Goal: Information Seeking & Learning: Get advice/opinions

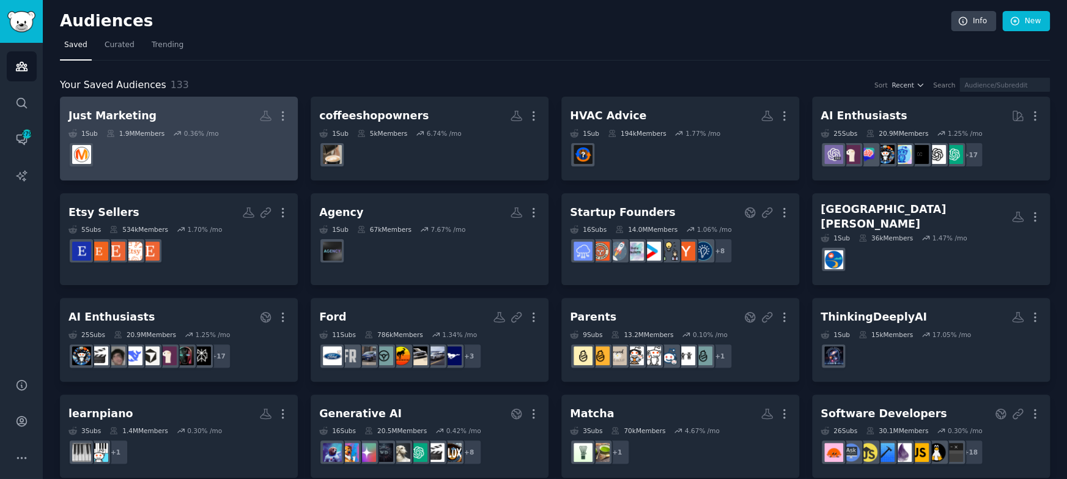
click at [158, 103] on link "Just Marketing More 1 Sub 1.9M Members 0.36 % /mo" at bounding box center [179, 139] width 238 height 84
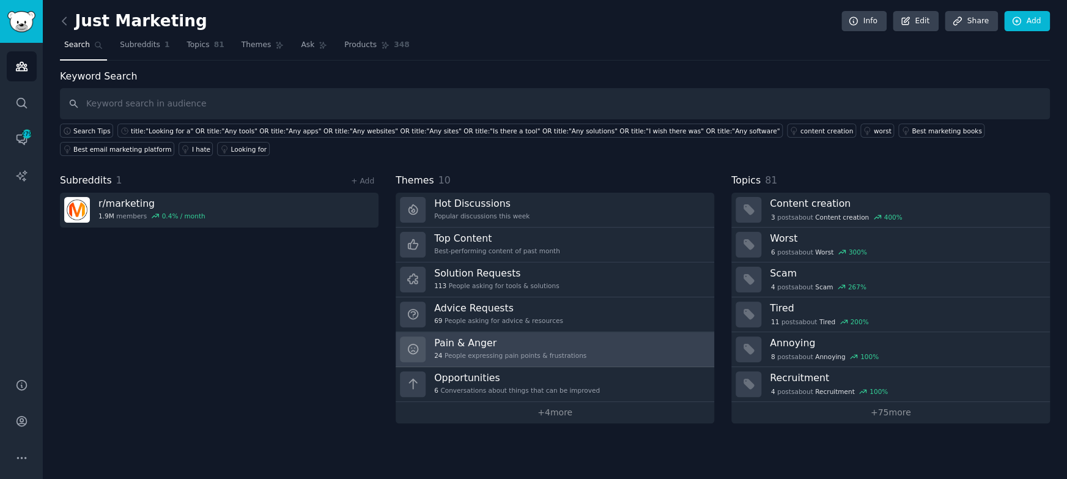
click at [505, 332] on link "Pain & Anger 24 People expressing pain points & frustrations" at bounding box center [555, 349] width 319 height 35
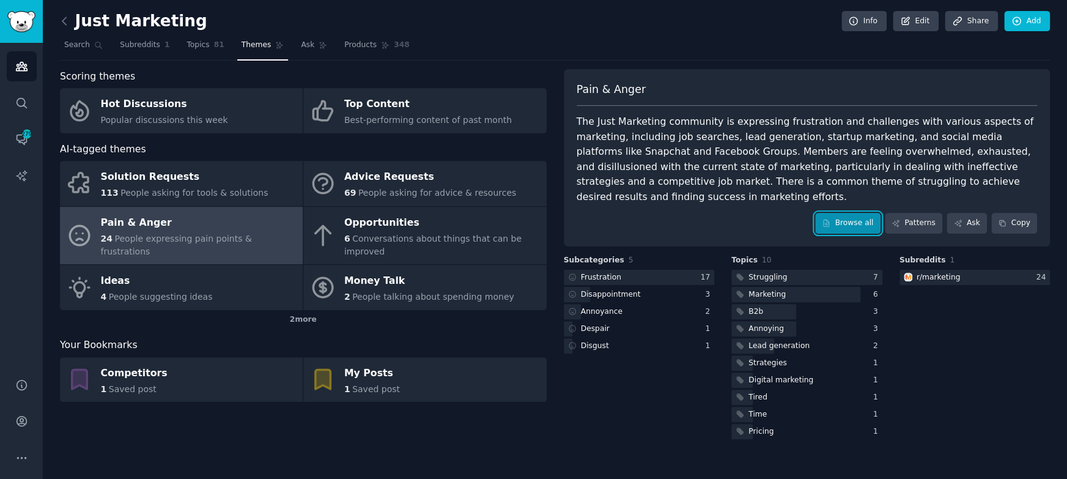
click at [861, 220] on link "Browse all" at bounding box center [847, 223] width 65 height 21
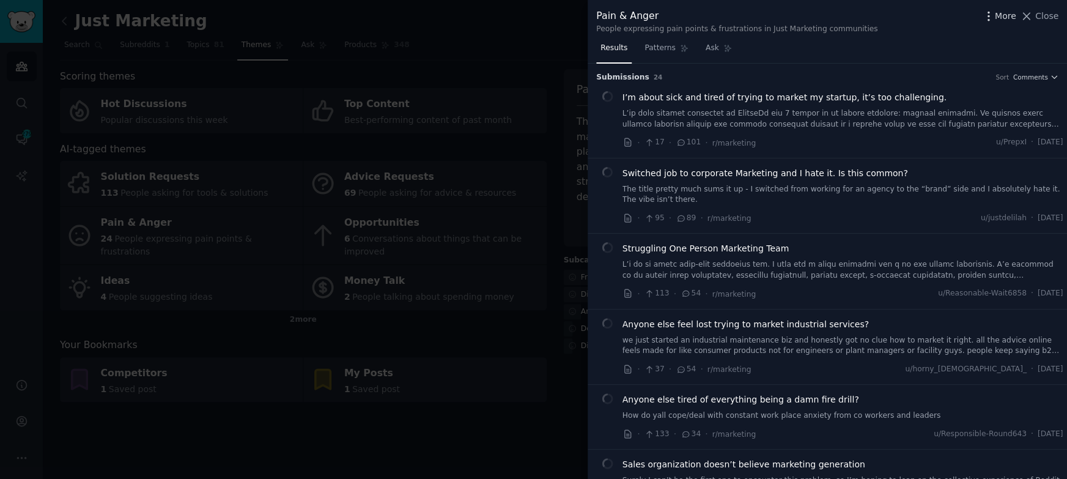
click at [996, 20] on span "More" at bounding box center [1005, 16] width 21 height 13
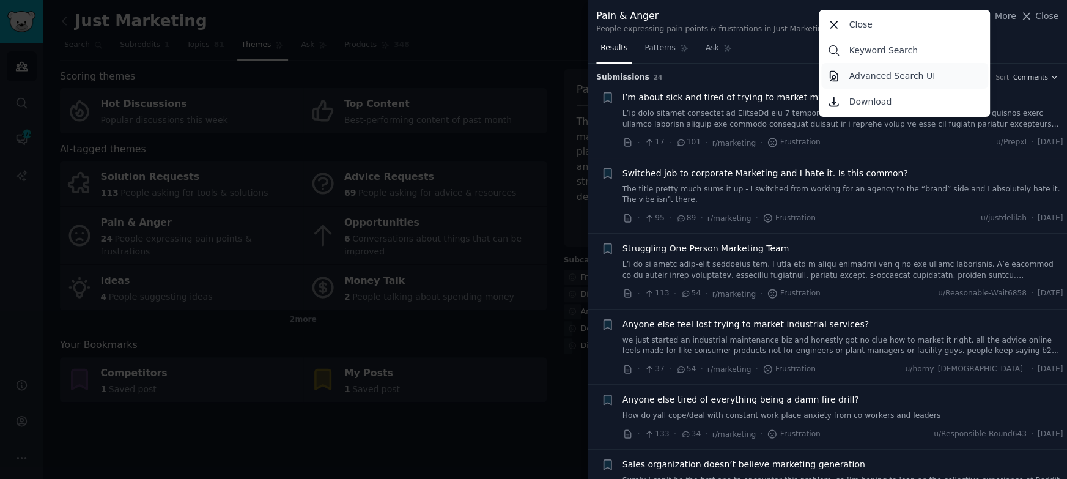
click at [892, 78] on p "Advanced Search UI" at bounding box center [892, 76] width 86 height 13
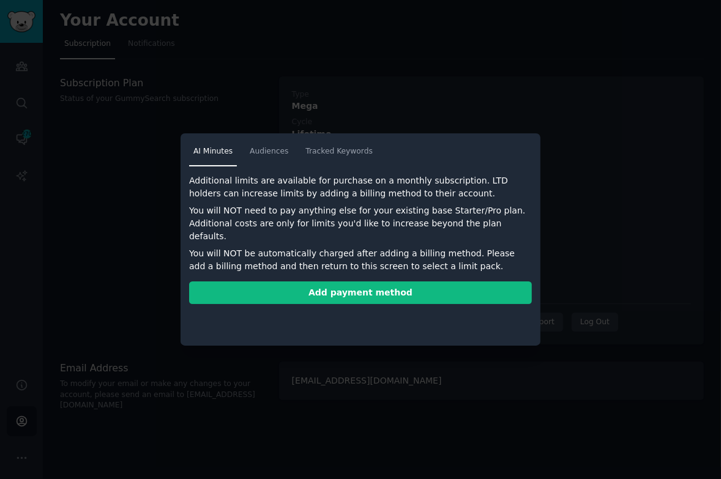
drag, startPoint x: 396, startPoint y: 103, endPoint x: 412, endPoint y: 100, distance: 15.6
click at [396, 102] on div at bounding box center [360, 239] width 721 height 479
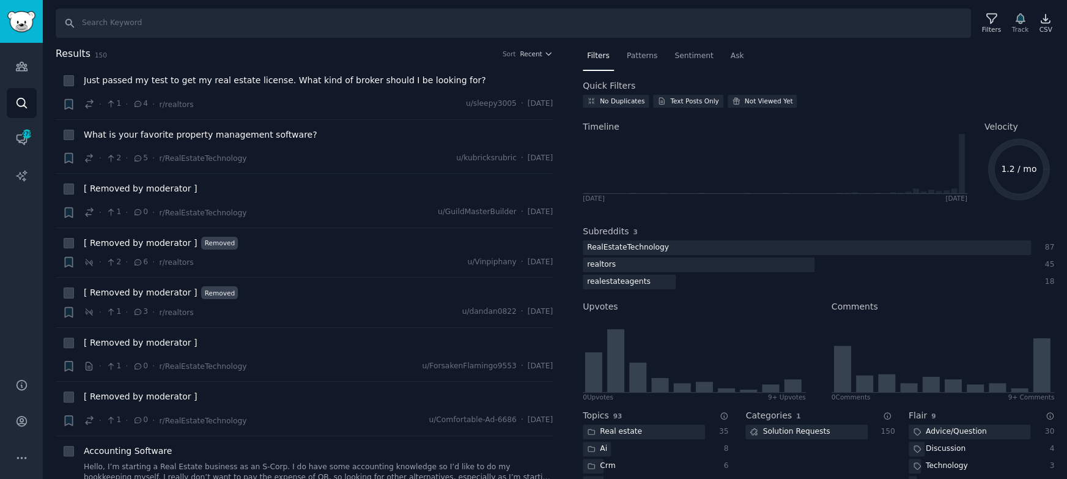
scroll to position [153, 0]
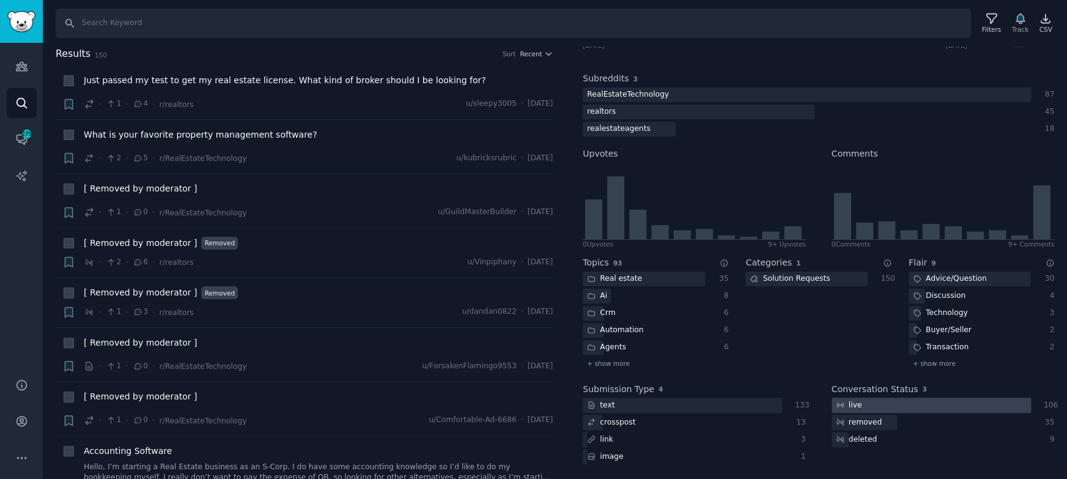
click at [881, 398] on div at bounding box center [931, 405] width 199 height 15
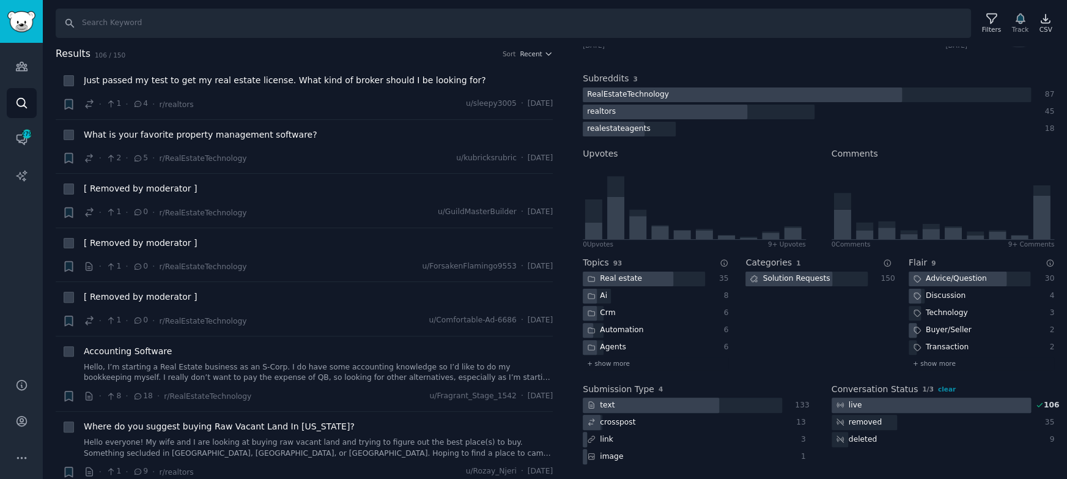
scroll to position [0, 0]
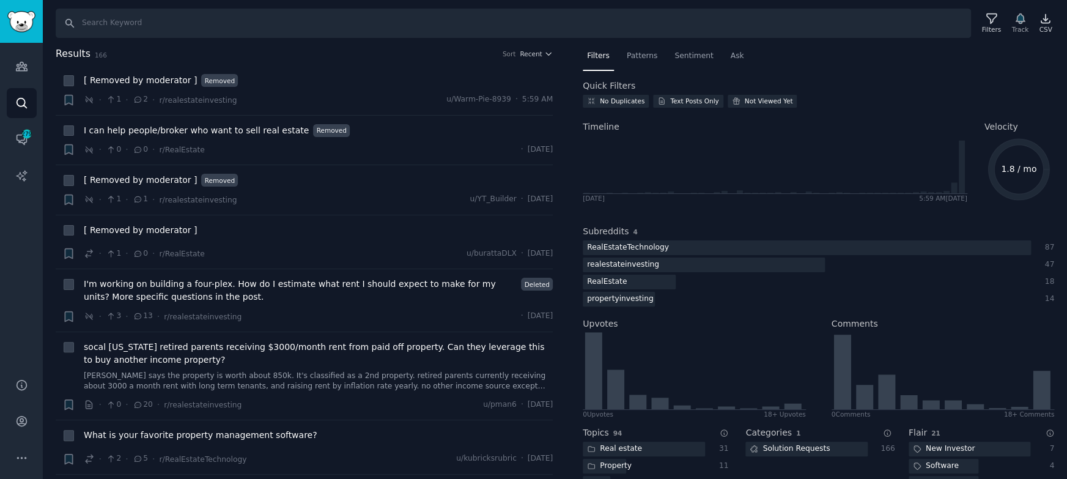
scroll to position [169, 0]
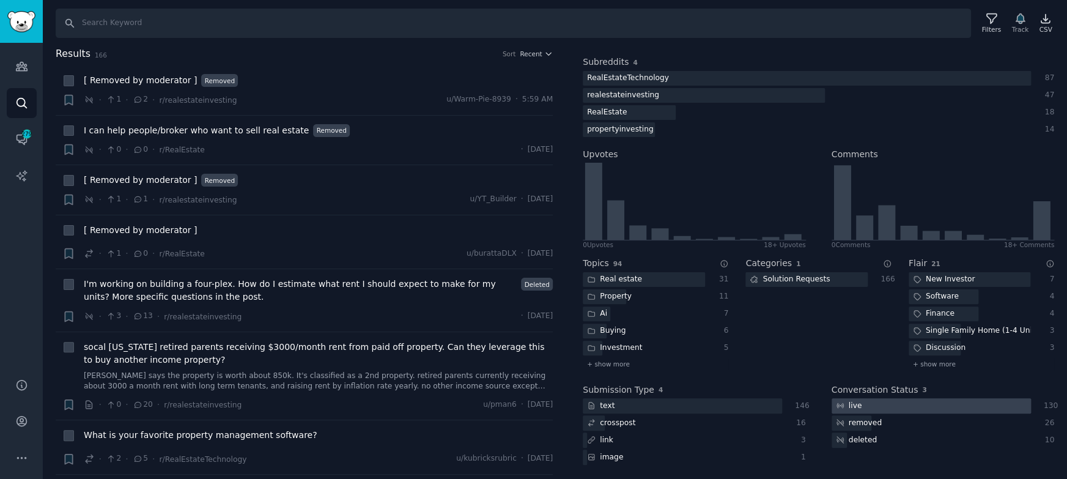
click at [881, 403] on div at bounding box center [931, 405] width 199 height 15
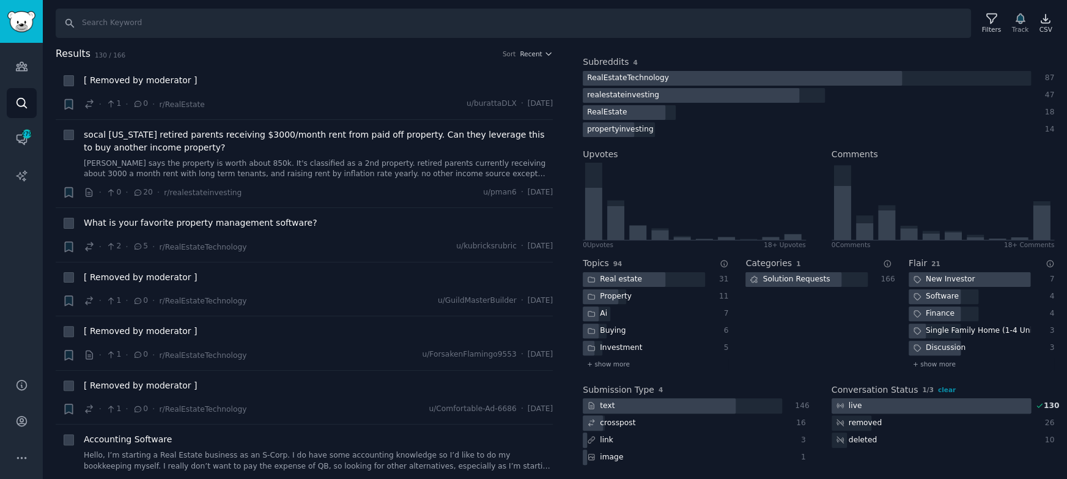
click at [863, 399] on div "live" at bounding box center [849, 405] width 35 height 15
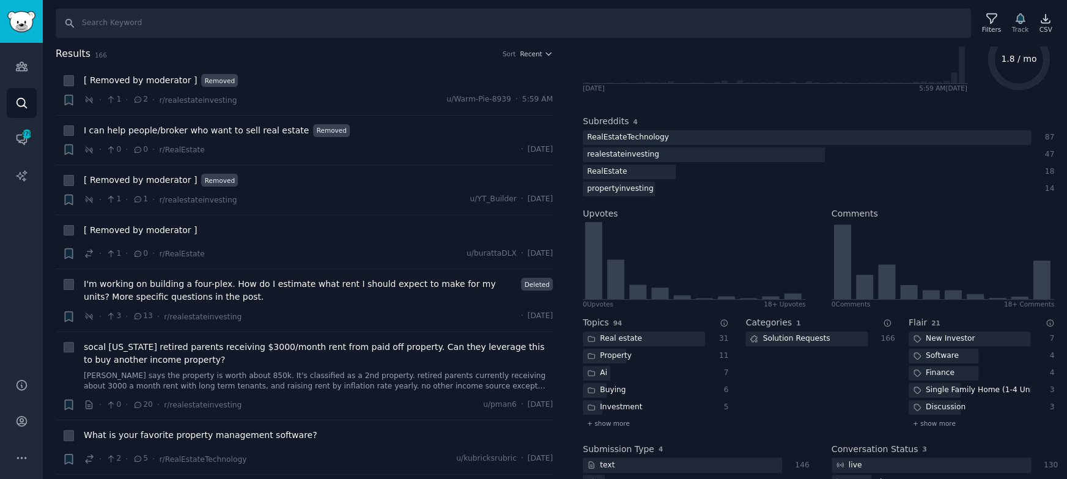
scroll to position [0, 0]
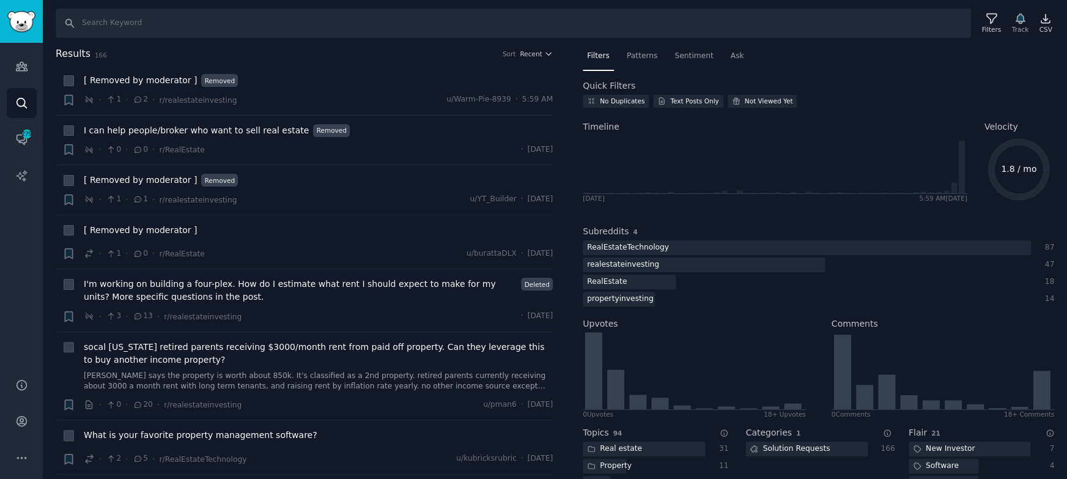
click at [881, 93] on div "Quick Filters No Duplicates Text Posts Only Not Viewed Yet Timeline Sun 10/1/20…" at bounding box center [819, 365] width 472 height 570
click at [637, 97] on div "No Duplicates" at bounding box center [622, 101] width 45 height 9
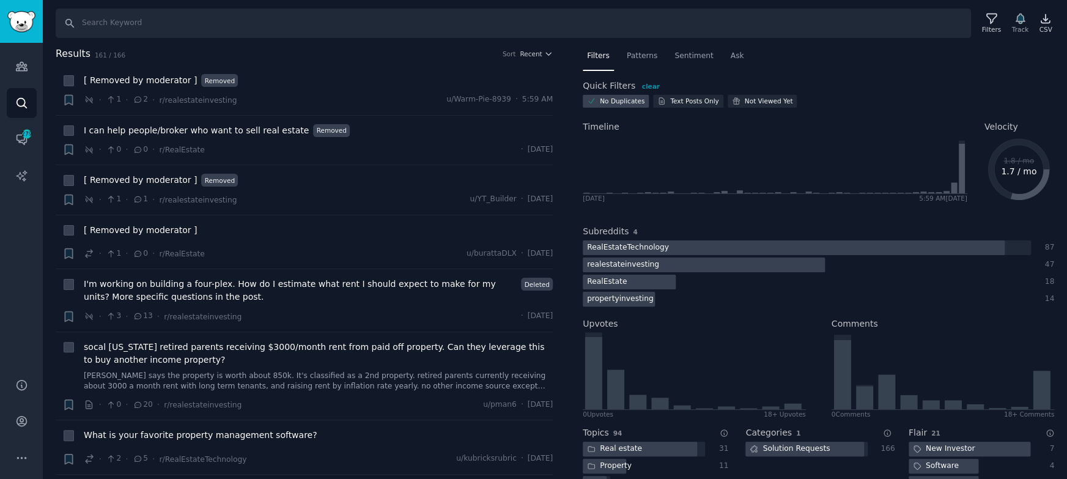
click at [637, 97] on div "No Duplicates" at bounding box center [622, 101] width 45 height 9
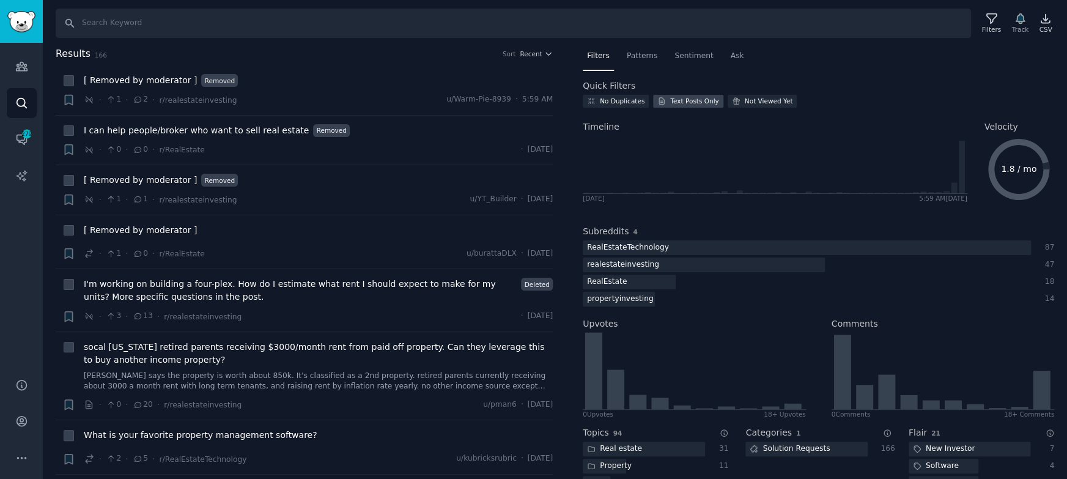
click at [693, 99] on div "Text Posts Only" at bounding box center [694, 101] width 48 height 9
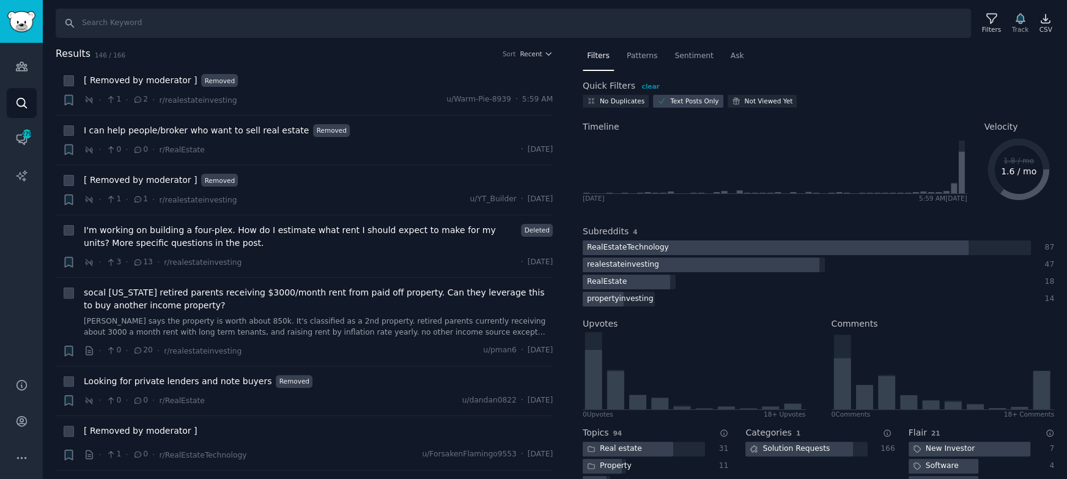
click at [693, 99] on div "Text Posts Only" at bounding box center [694, 101] width 48 height 9
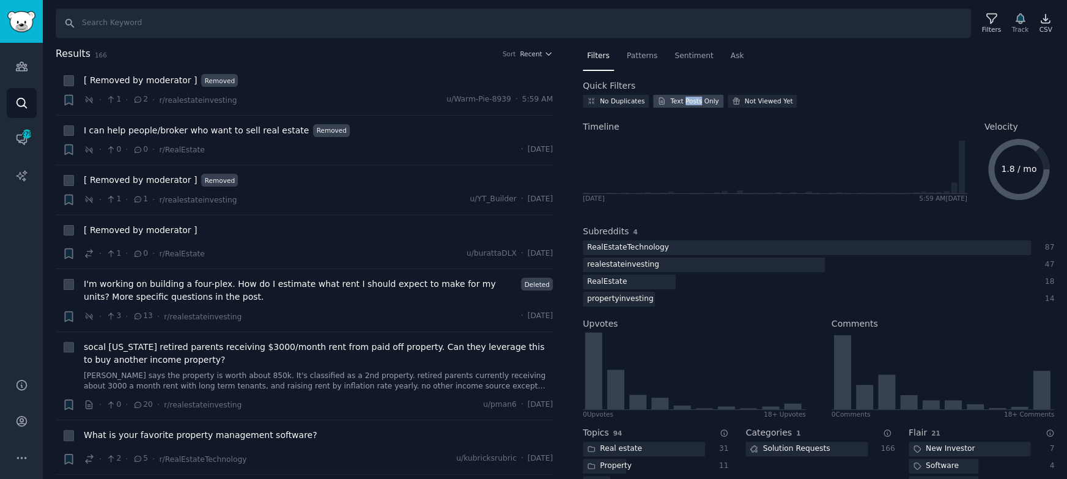
click at [693, 99] on div "Text Posts Only" at bounding box center [694, 101] width 48 height 9
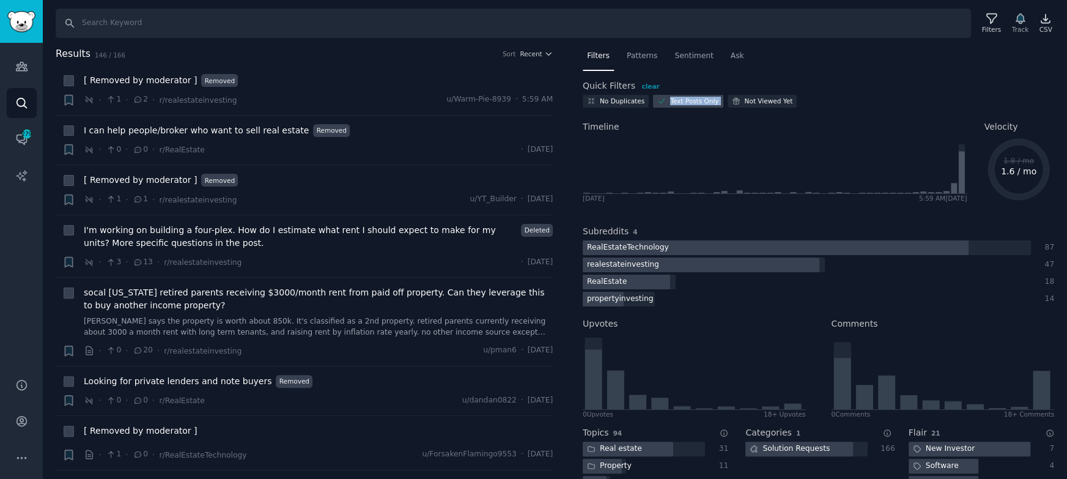
click at [693, 99] on div "Text Posts Only" at bounding box center [694, 101] width 48 height 9
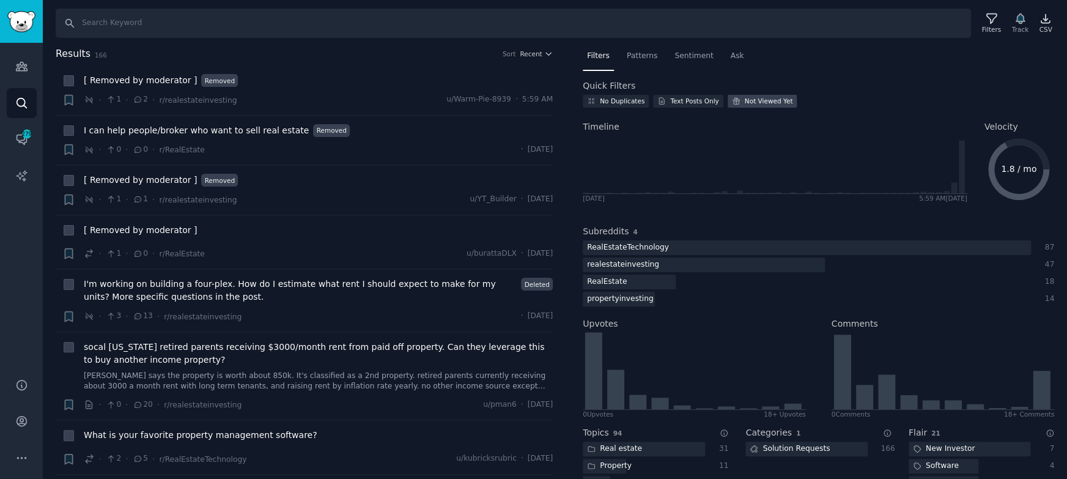
click at [772, 102] on div "Not Viewed Yet" at bounding box center [769, 101] width 48 height 9
click at [881, 97] on div "No Duplicates Text Posts Only Not Viewed Yet" at bounding box center [819, 103] width 472 height 17
click at [131, 78] on span "[ Removed by moderator ]" at bounding box center [140, 80] width 113 height 13
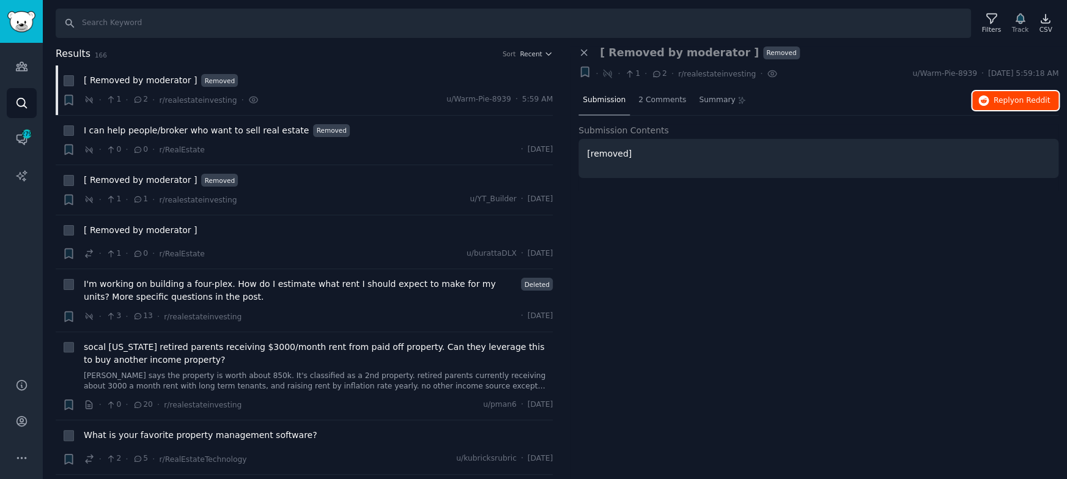
click at [977, 102] on button "Reply on Reddit" at bounding box center [1016, 101] width 86 height 20
click at [587, 47] on icon at bounding box center [584, 52] width 11 height 11
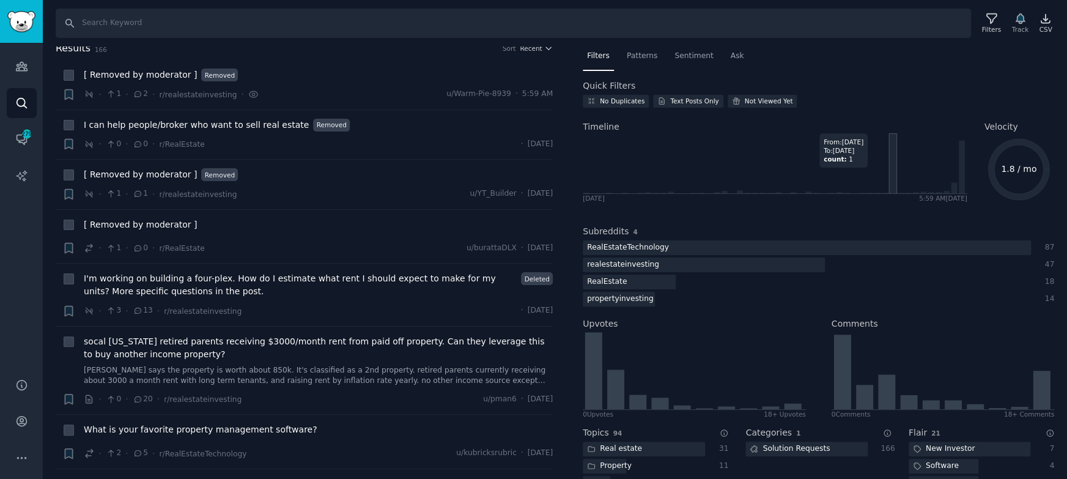
scroll to position [169, 0]
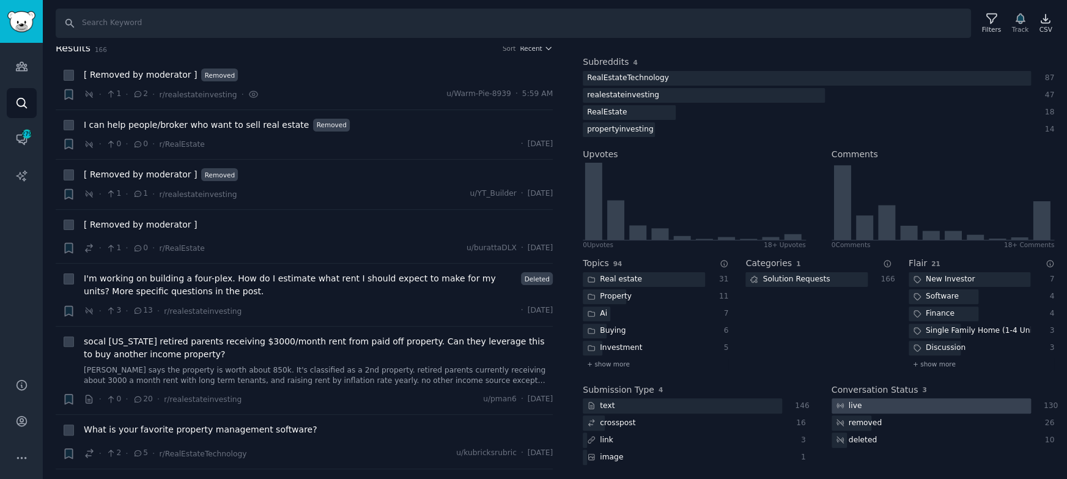
click at [865, 406] on div at bounding box center [931, 405] width 199 height 15
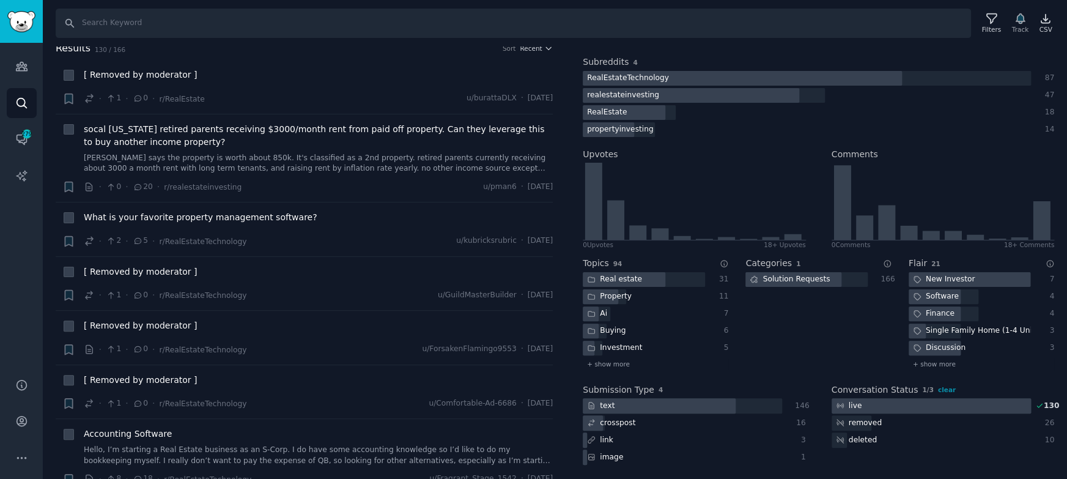
scroll to position [0, 0]
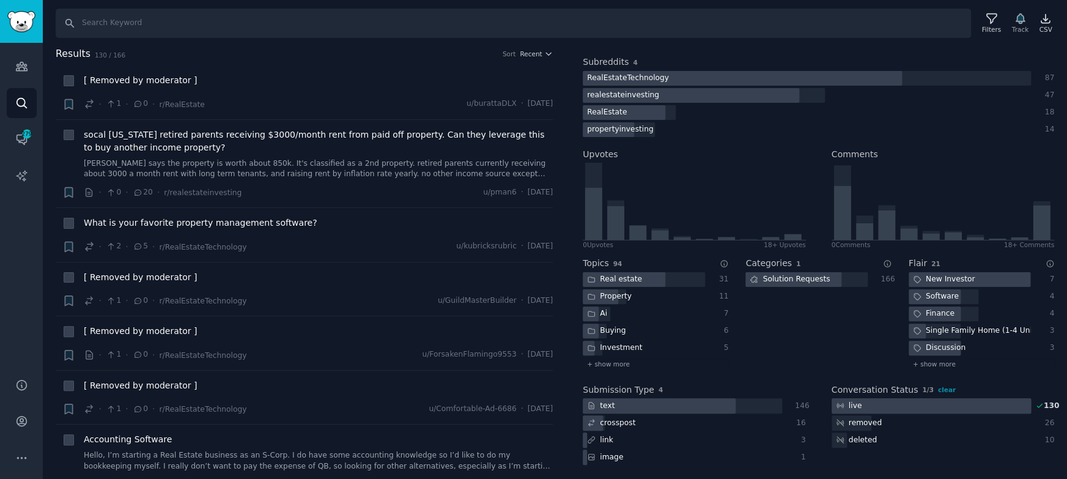
click at [896, 406] on div at bounding box center [931, 405] width 199 height 15
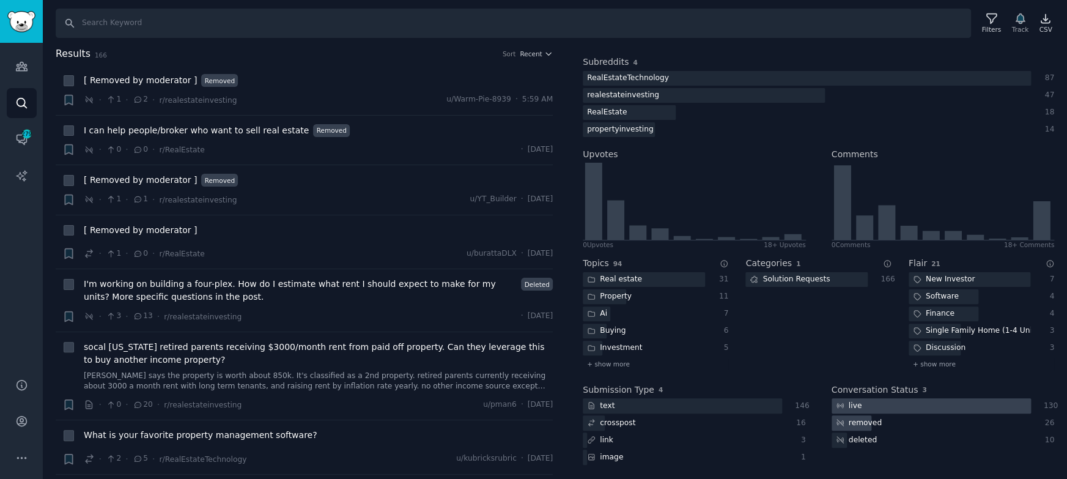
click at [887, 422] on div "removed" at bounding box center [931, 422] width 199 height 15
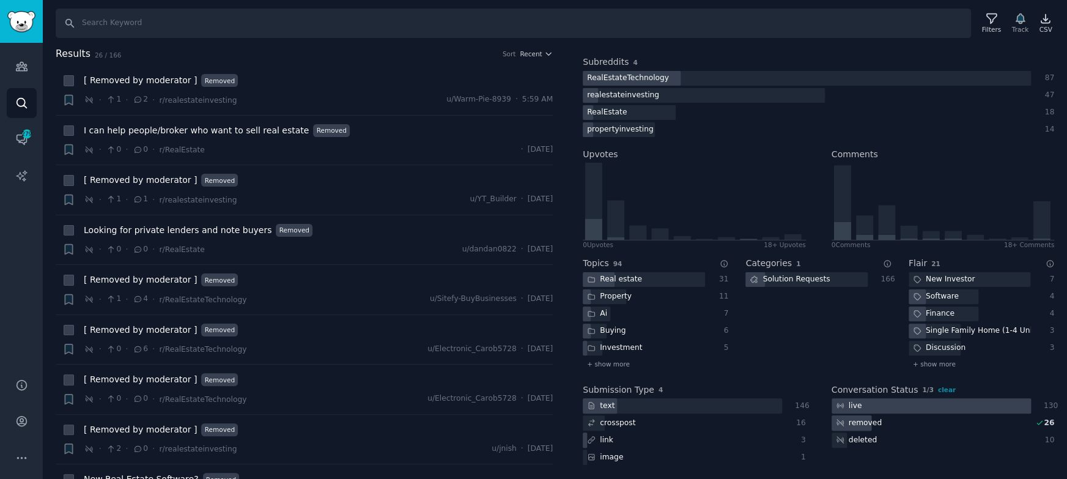
click at [887, 422] on div "removed" at bounding box center [931, 422] width 199 height 15
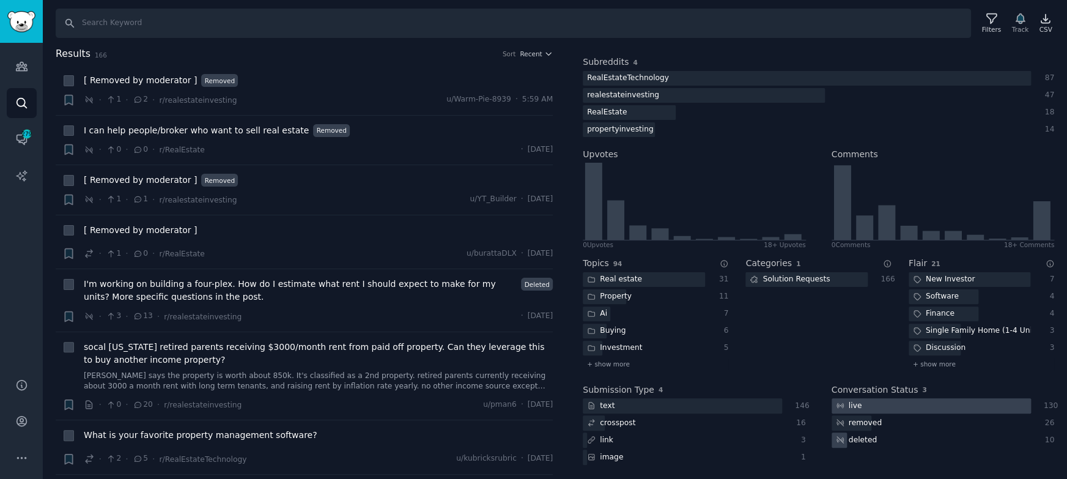
click at [875, 441] on div "deleted" at bounding box center [857, 439] width 50 height 15
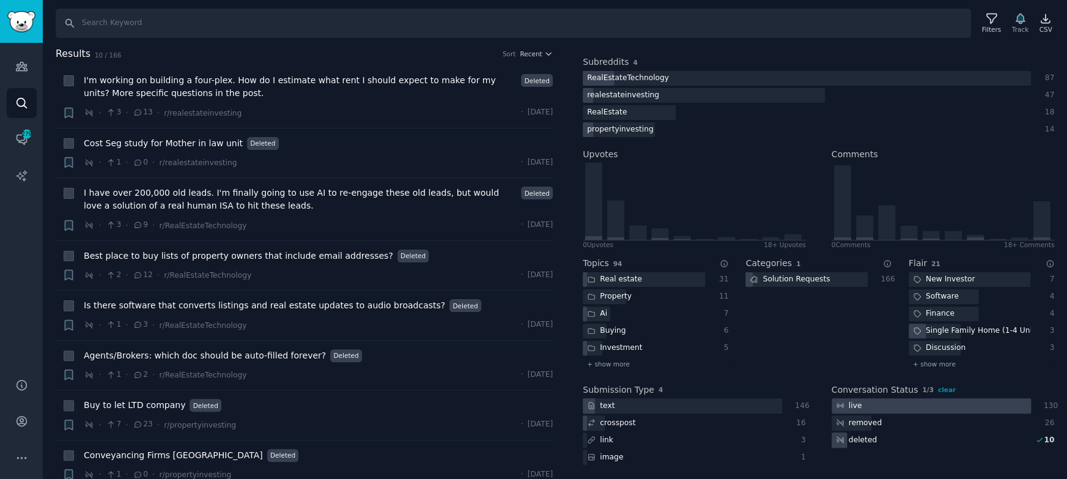
click at [875, 441] on div "deleted" at bounding box center [857, 439] width 50 height 15
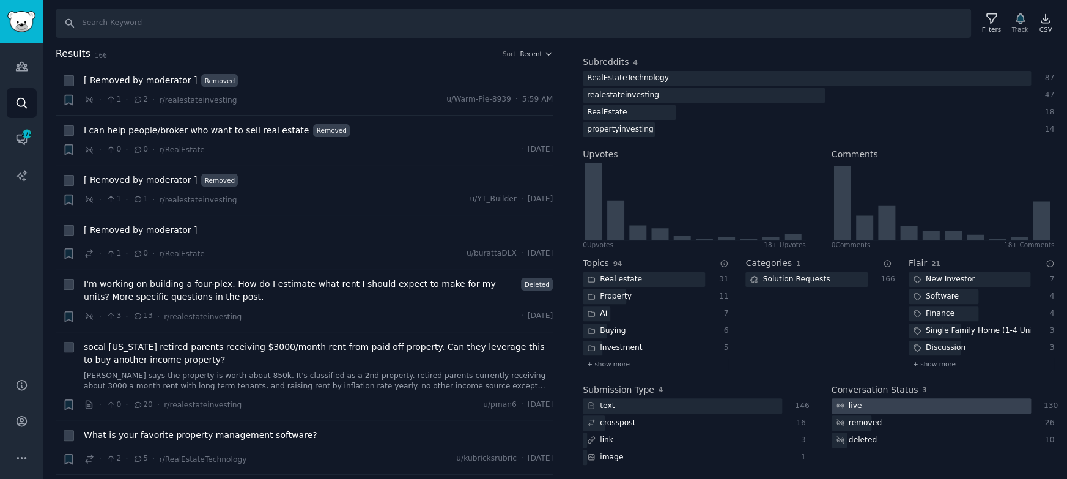
click at [873, 410] on div at bounding box center [931, 405] width 199 height 15
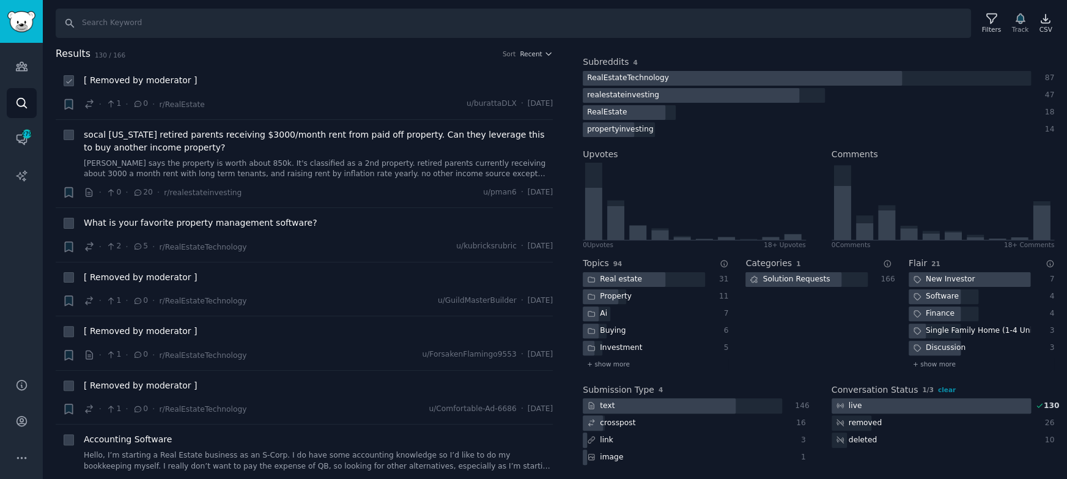
click at [171, 81] on span "[ Removed by moderator ]" at bounding box center [140, 80] width 113 height 13
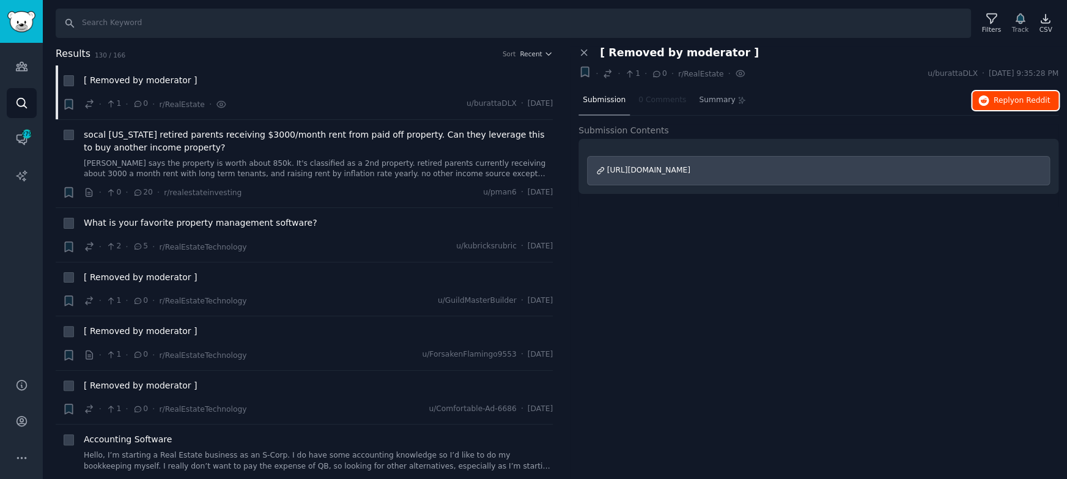
click at [1019, 103] on span "on Reddit" at bounding box center [1032, 100] width 35 height 9
click at [583, 50] on icon at bounding box center [584, 52] width 11 height 11
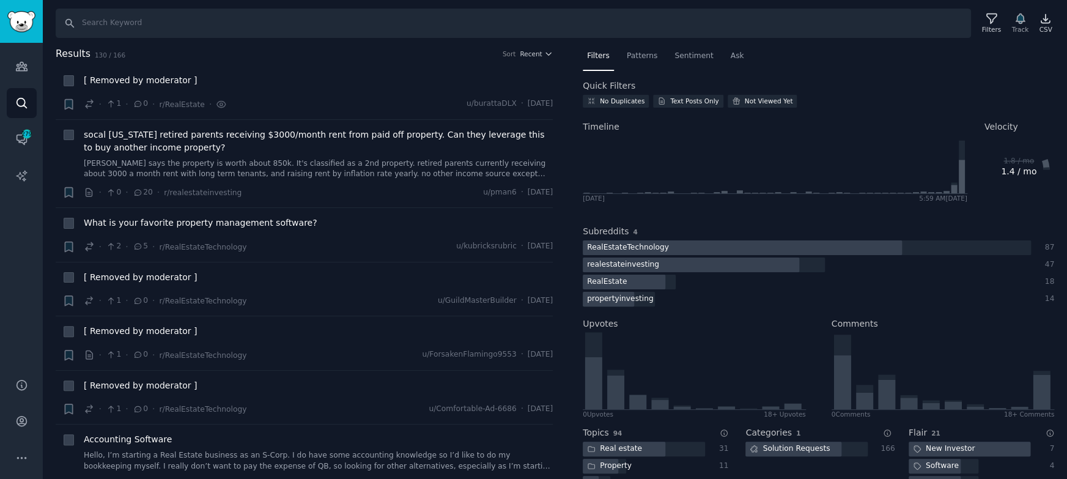
click at [849, 65] on nav "Filters Patterns Sentiment Ask" at bounding box center [819, 58] width 472 height 25
click at [670, 251] on div at bounding box center [742, 247] width 319 height 15
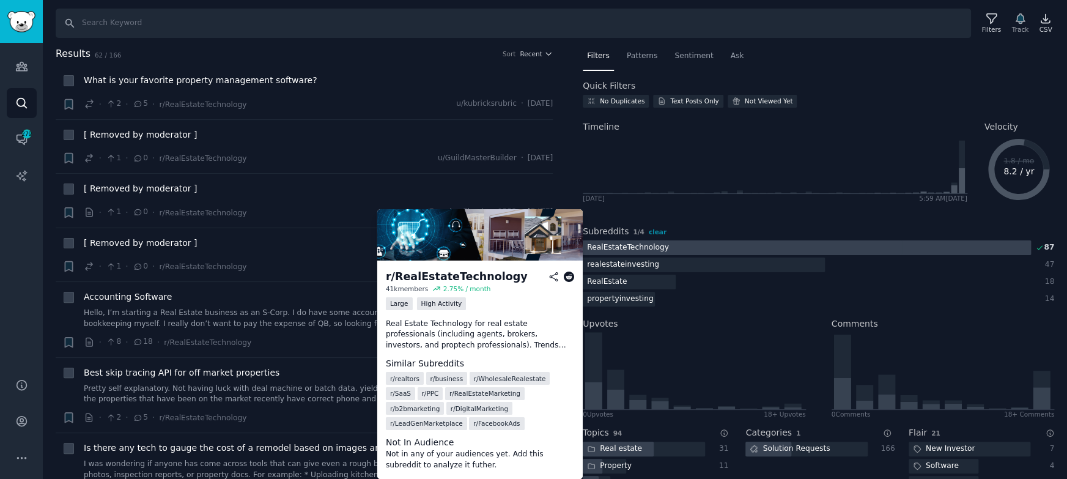
click at [670, 251] on div at bounding box center [742, 247] width 319 height 15
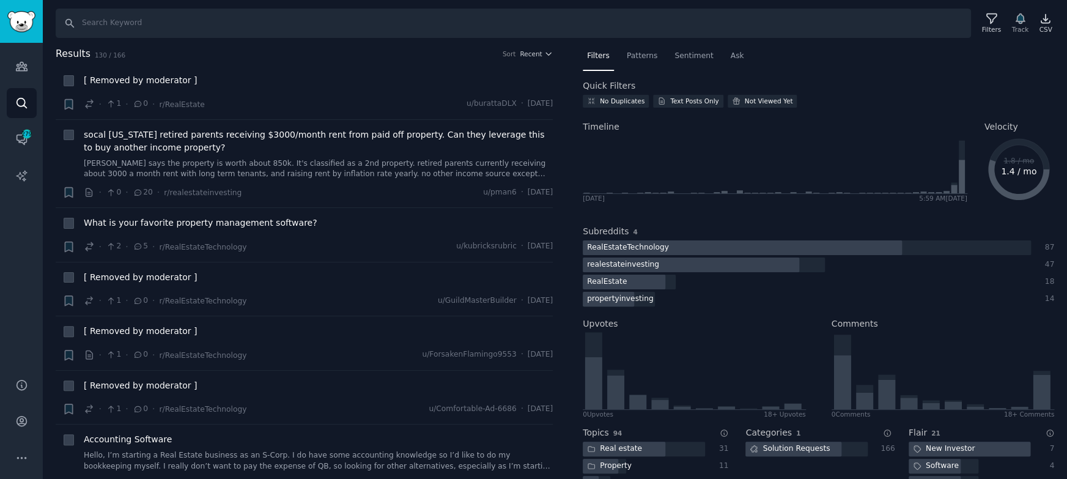
click at [818, 53] on nav "Filters Patterns Sentiment Ask" at bounding box center [819, 58] width 472 height 25
click at [779, 99] on div "Not Viewed Yet" at bounding box center [769, 101] width 48 height 9
click at [781, 101] on div "Not Viewed Yet" at bounding box center [769, 101] width 48 height 9
click at [858, 83] on div "Quick Filters" at bounding box center [819, 86] width 472 height 13
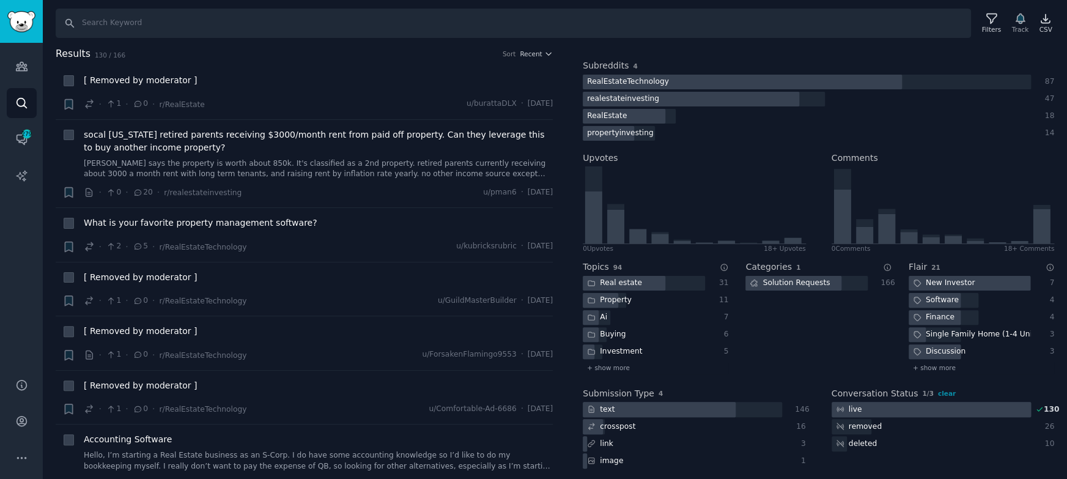
scroll to position [169, 0]
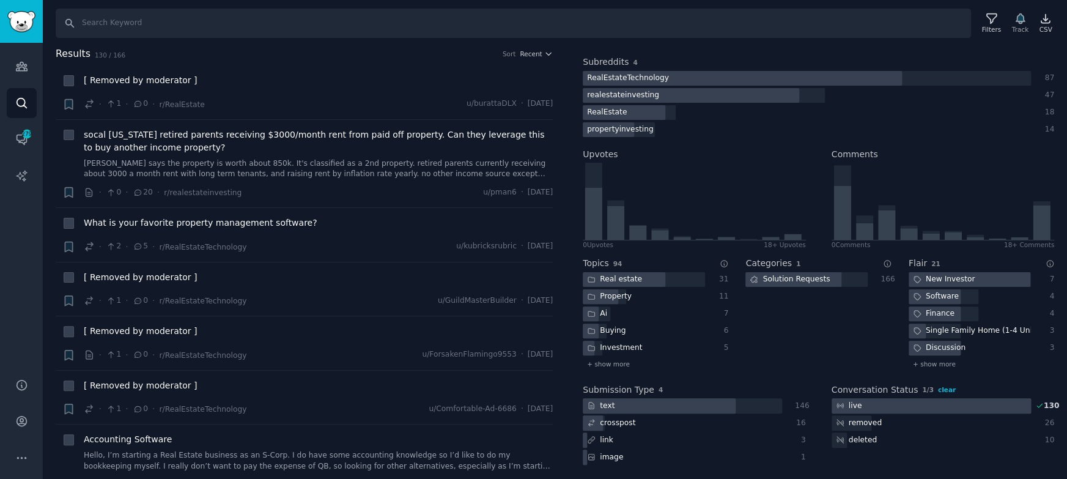
click at [943, 387] on span "clear" at bounding box center [947, 389] width 18 height 7
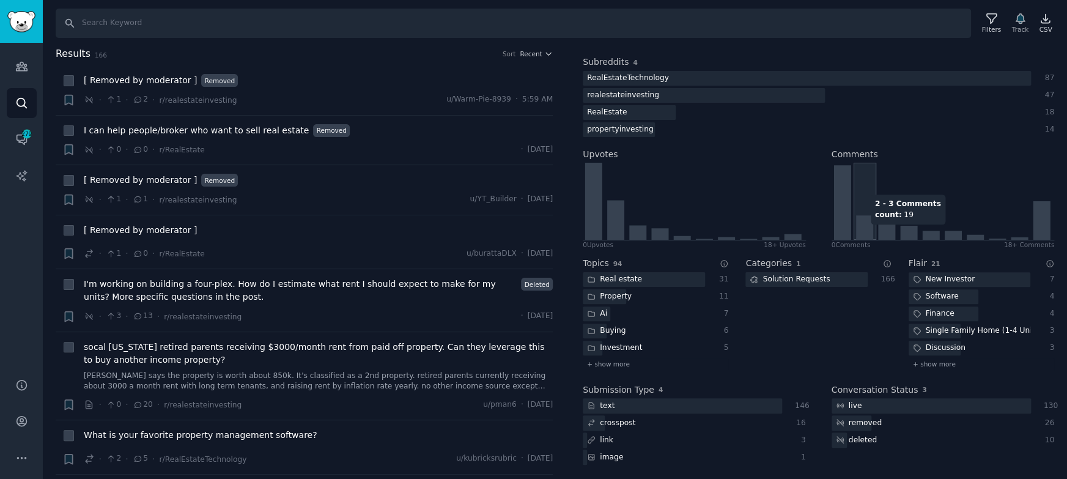
scroll to position [0, 0]
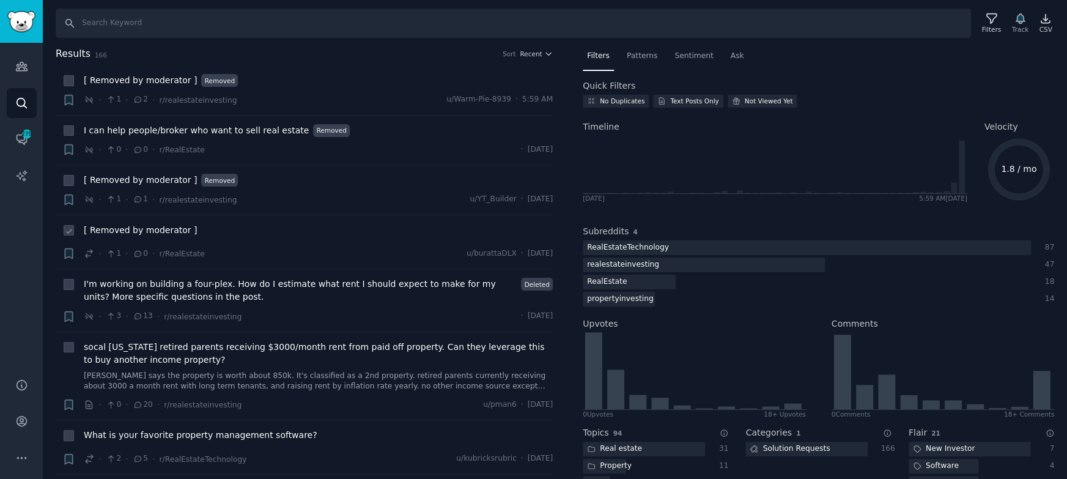
click at [340, 237] on div "[ Removed by moderator ]" at bounding box center [318, 232] width 469 height 17
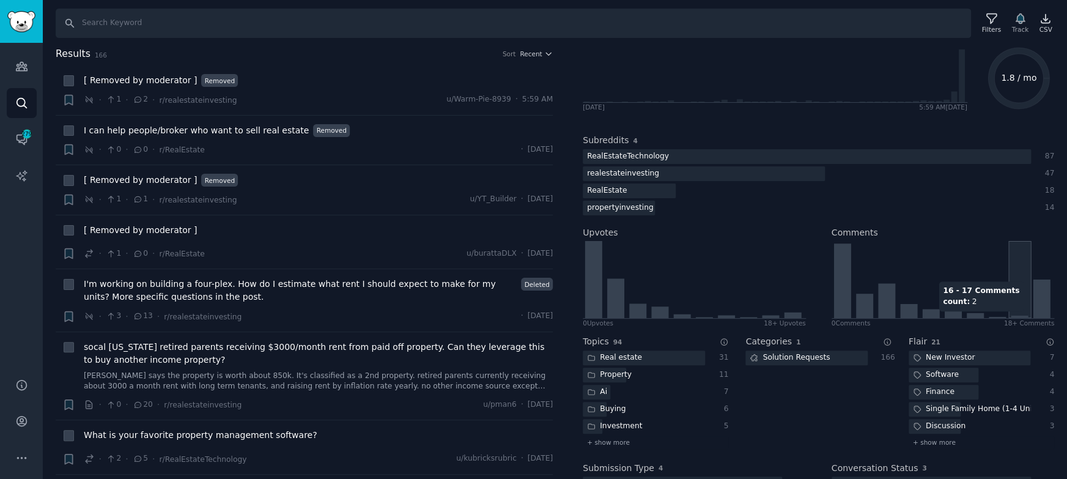
scroll to position [169, 0]
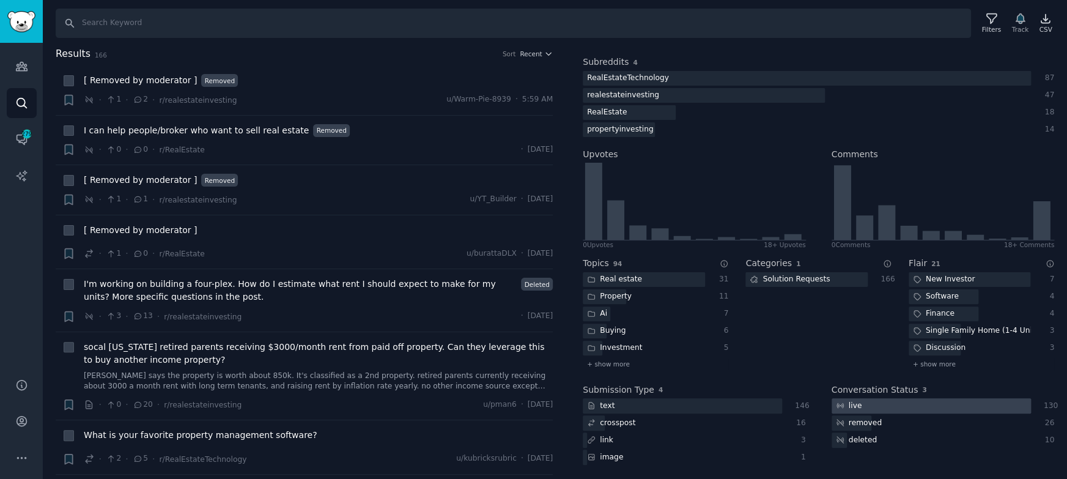
click at [864, 403] on div at bounding box center [931, 405] width 199 height 15
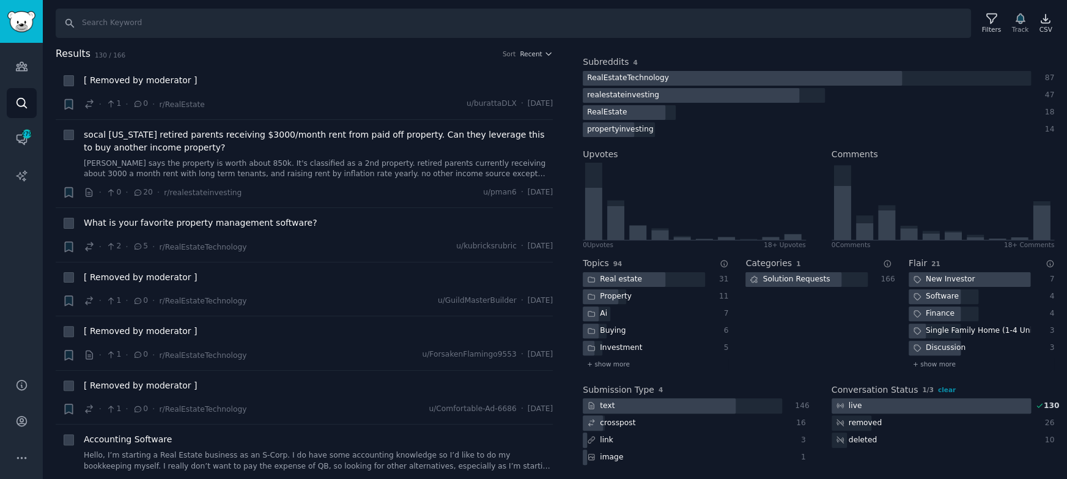
drag, startPoint x: 861, startPoint y: 401, endPoint x: 818, endPoint y: 366, distance: 55.1
click at [860, 401] on div "live" at bounding box center [849, 405] width 35 height 15
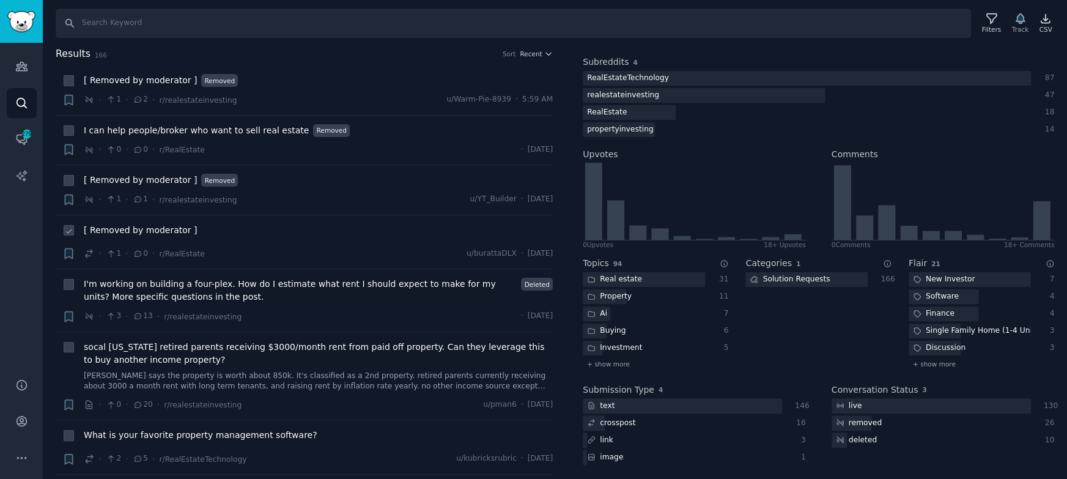
click at [328, 237] on div "[ Removed by moderator ]" at bounding box center [318, 232] width 469 height 17
drag, startPoint x: 146, startPoint y: 179, endPoint x: 168, endPoint y: 185, distance: 22.9
click at [146, 179] on span "[ Removed by moderator ]" at bounding box center [140, 180] width 113 height 13
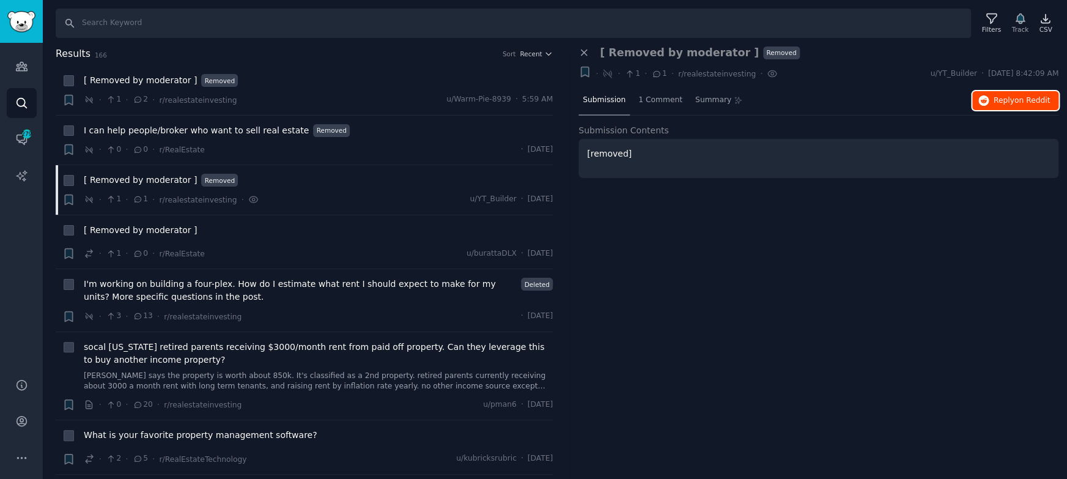
click at [1011, 102] on span "Reply on Reddit" at bounding box center [1022, 100] width 56 height 11
click at [116, 229] on span "[ Removed by moderator ]" at bounding box center [140, 230] width 113 height 13
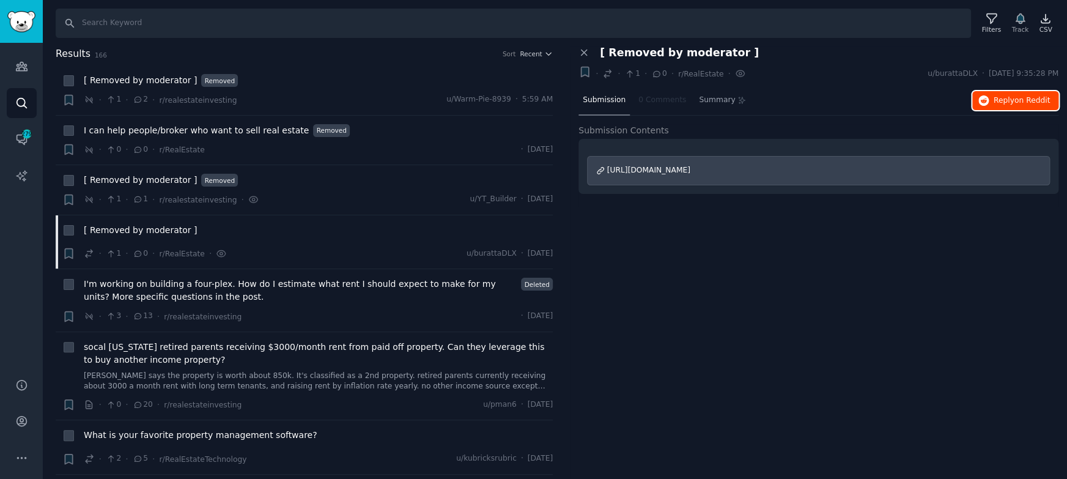
click at [1009, 103] on span "Reply on Reddit" at bounding box center [1022, 100] width 56 height 11
click at [752, 390] on div "Close panel [ Removed by moderator ] + · · 1 · 0 · r/RealEstate · u/burattaDLX …" at bounding box center [818, 262] width 497 height 433
click at [774, 367] on div "Close panel [ Removed by moderator ] + · · 1 · 0 · r/RealEstate · u/burattaDLX …" at bounding box center [818, 262] width 497 height 433
click at [1014, 100] on span "Reply on Reddit" at bounding box center [1022, 100] width 56 height 11
click at [862, 382] on div "Close panel [ Removed by moderator ] + · · 1 · 0 · r/RealEstate · u/burattaDLX …" at bounding box center [818, 262] width 497 height 433
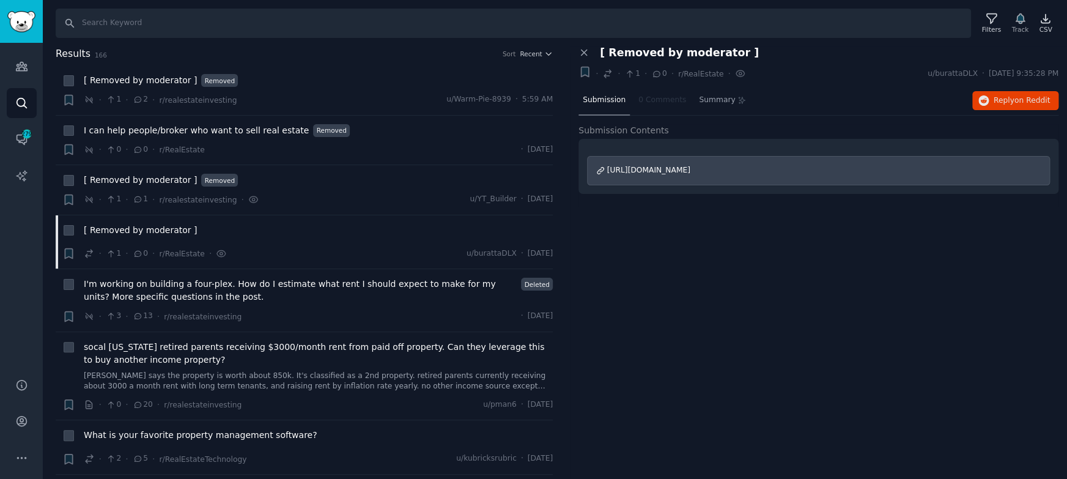
click at [783, 295] on div "Close panel [ Removed by moderator ] + · · 1 · 0 · r/RealEstate · u/burattaDLX …" at bounding box center [818, 262] width 497 height 433
drag, startPoint x: 607, startPoint y: 50, endPoint x: 725, endPoint y: 53, distance: 117.5
click at [725, 53] on span "[ Removed by moderator ]" at bounding box center [679, 52] width 159 height 13
copy span "Removed by moderator"
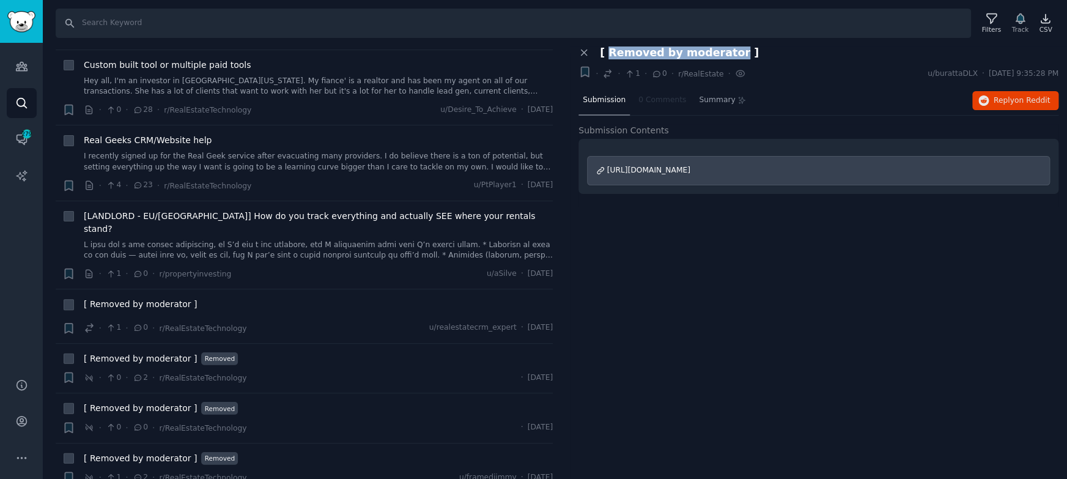
scroll to position [3360, 0]
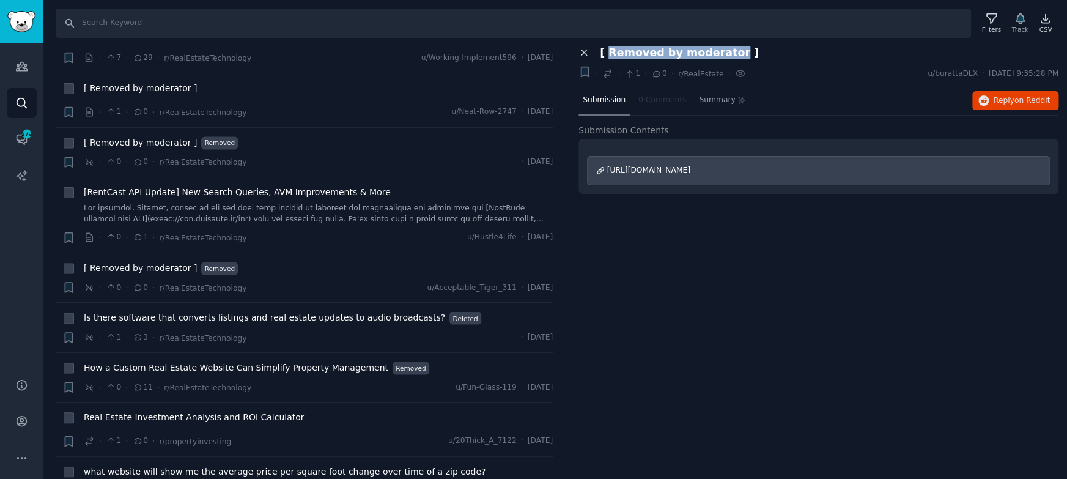
click at [584, 54] on icon at bounding box center [584, 53] width 6 height 6
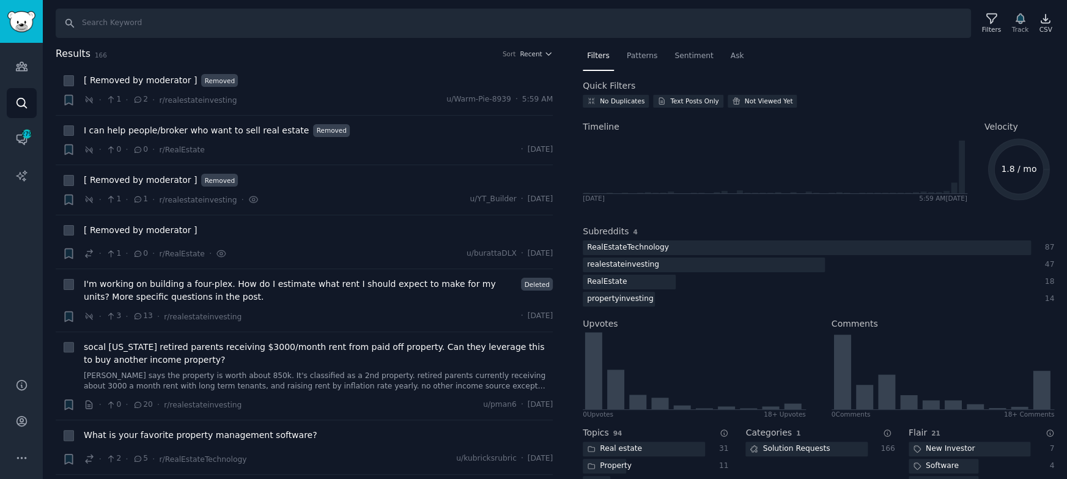
click at [837, 53] on nav "Filters Patterns Sentiment Ask" at bounding box center [819, 58] width 472 height 25
click at [836, 61] on nav "Filters Patterns Sentiment Ask" at bounding box center [819, 58] width 472 height 25
click at [863, 66] on nav "Filters Patterns Sentiment Ask" at bounding box center [819, 58] width 472 height 25
click at [866, 52] on nav "Filters Patterns Sentiment Ask" at bounding box center [819, 58] width 472 height 25
click at [886, 64] on nav "Filters Patterns Sentiment Ask" at bounding box center [819, 58] width 472 height 25
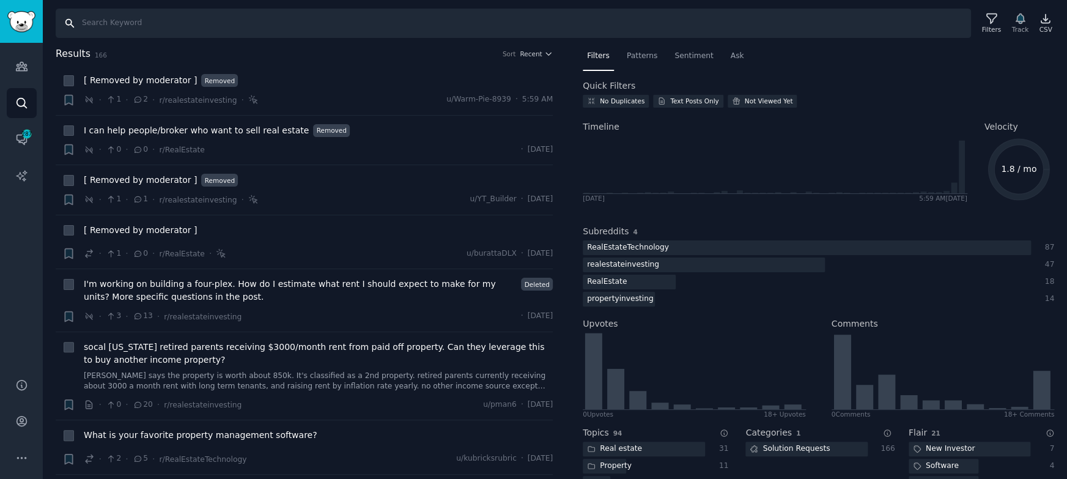
click at [869, 31] on input "Search" at bounding box center [514, 23] width 916 height 29
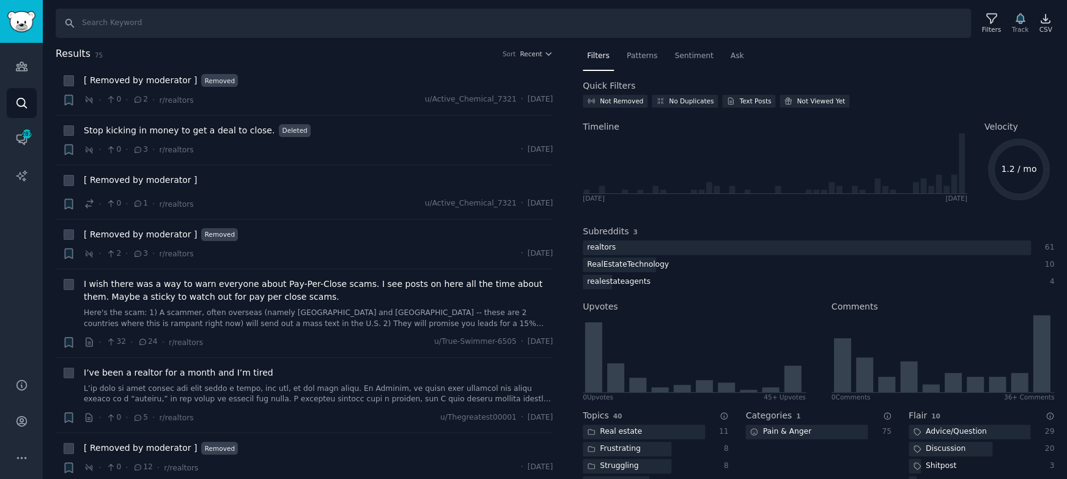
click at [865, 58] on nav "Filters Patterns Sentiment Ask" at bounding box center [819, 58] width 472 height 25
click at [613, 102] on div "Not Removed" at bounding box center [621, 101] width 43 height 9
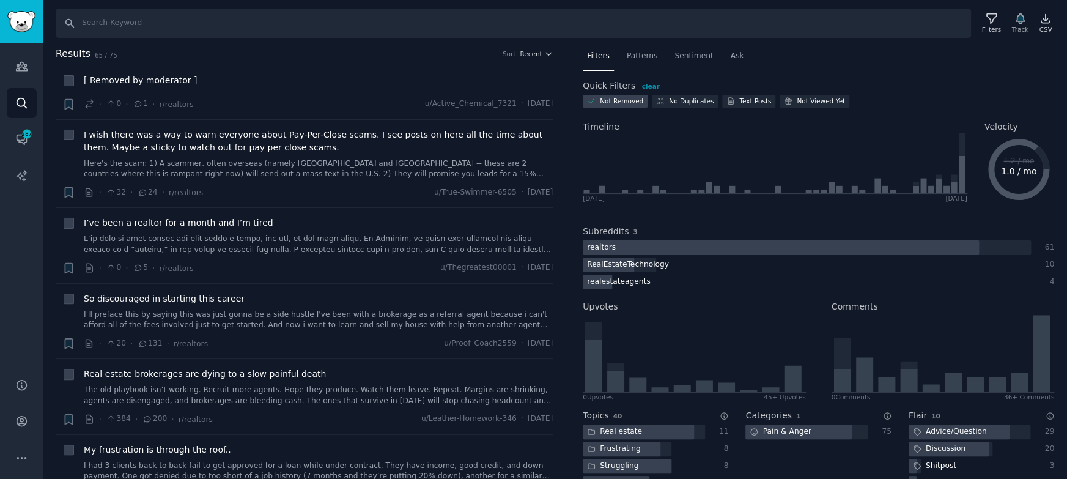
click at [613, 102] on div "Not Removed" at bounding box center [621, 101] width 43 height 9
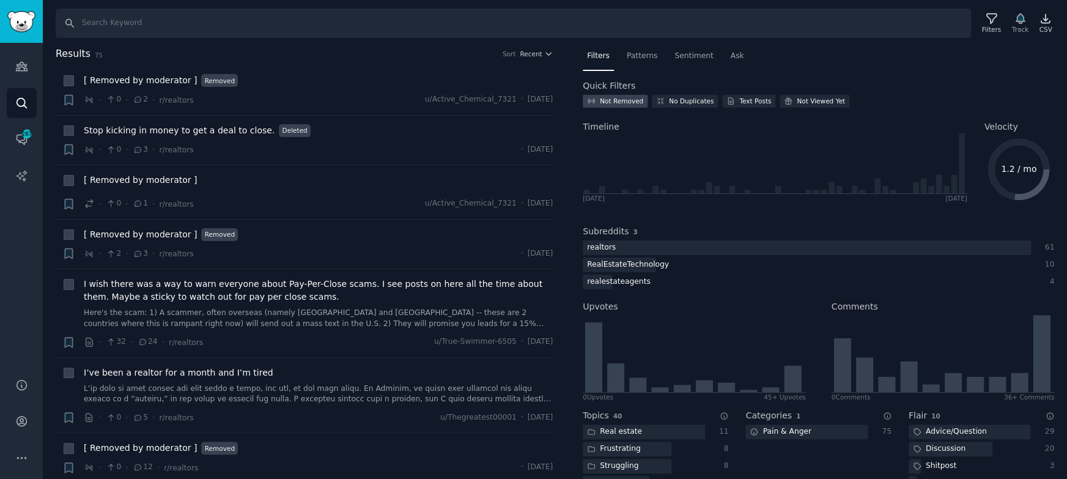
click at [613, 102] on div "Not Removed" at bounding box center [621, 101] width 43 height 9
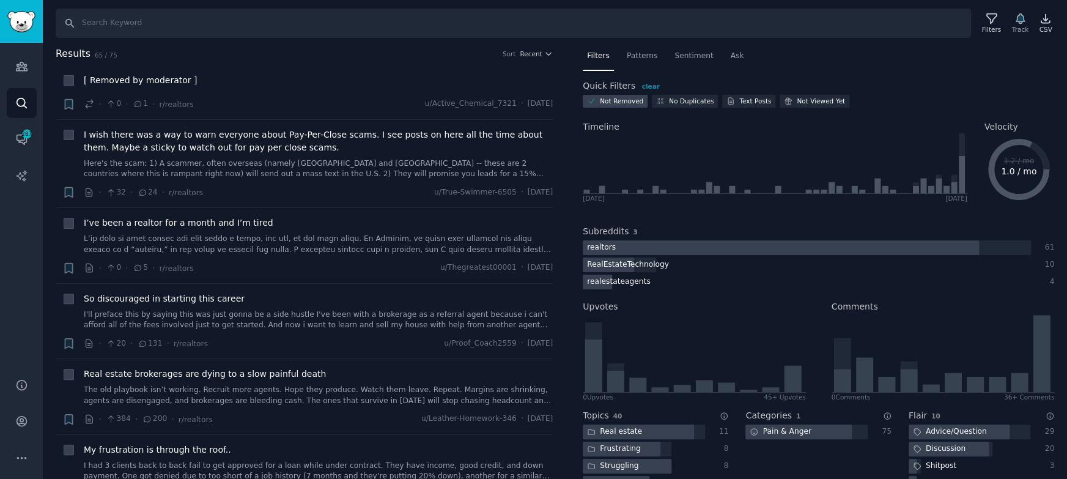
click at [613, 102] on div "Not Removed" at bounding box center [621, 101] width 43 height 9
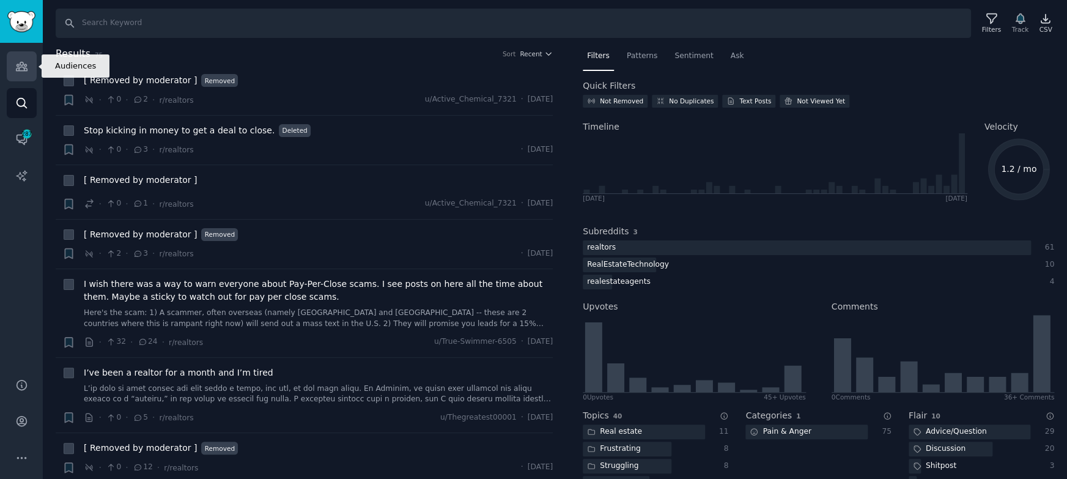
click at [19, 67] on icon "Sidebar" at bounding box center [21, 66] width 13 height 13
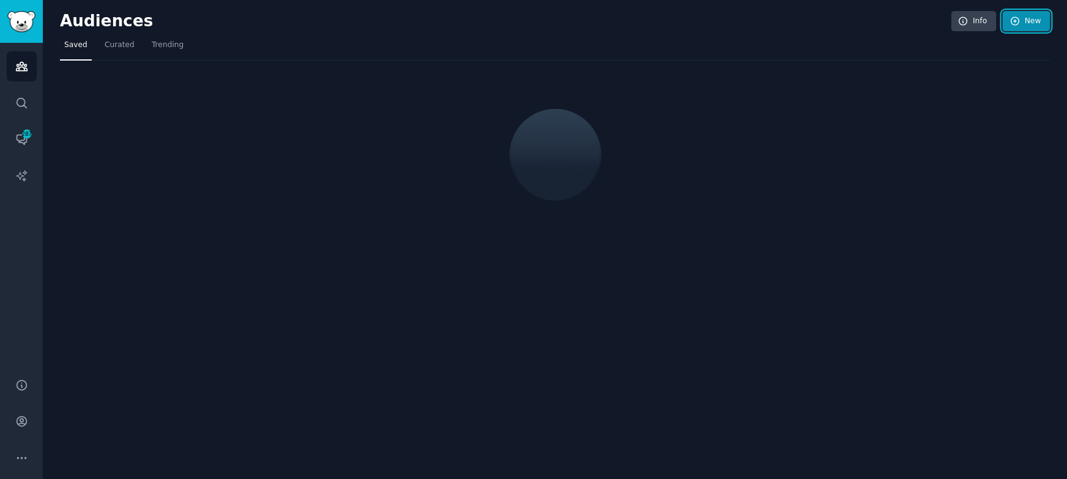
click at [1031, 28] on link "New" at bounding box center [1027, 21] width 48 height 21
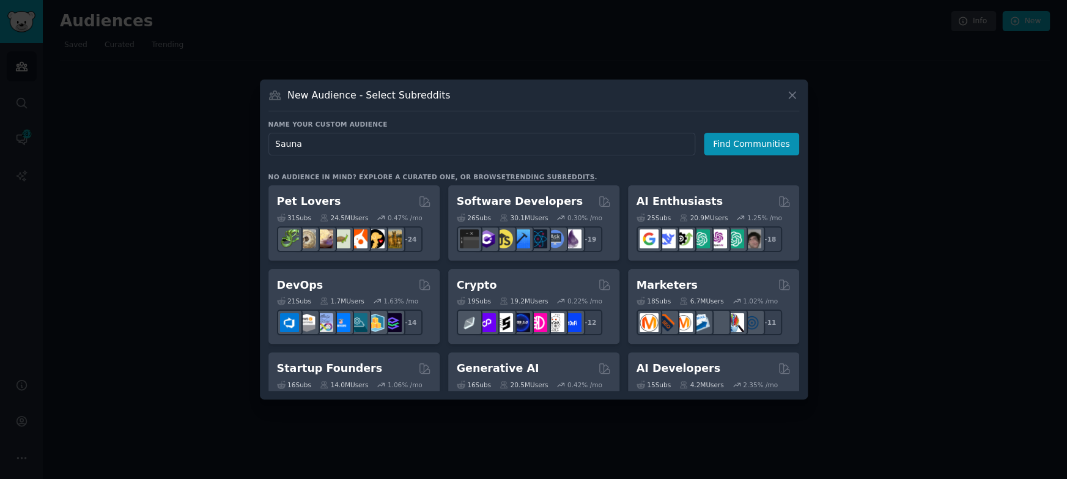
type input "Saunas"
click button "Find Communities" at bounding box center [751, 144] width 95 height 23
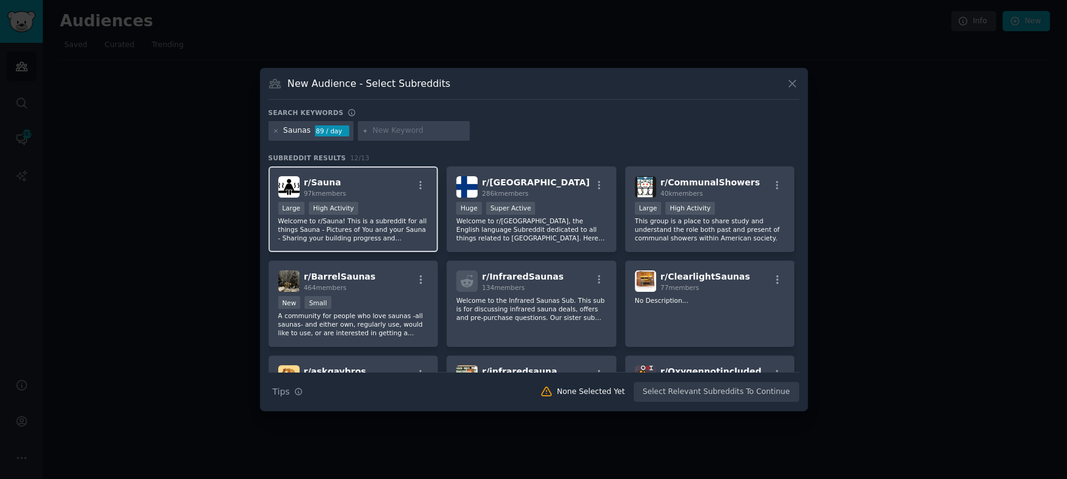
click at [374, 185] on div "r/ Sauna 97k members" at bounding box center [353, 186] width 150 height 21
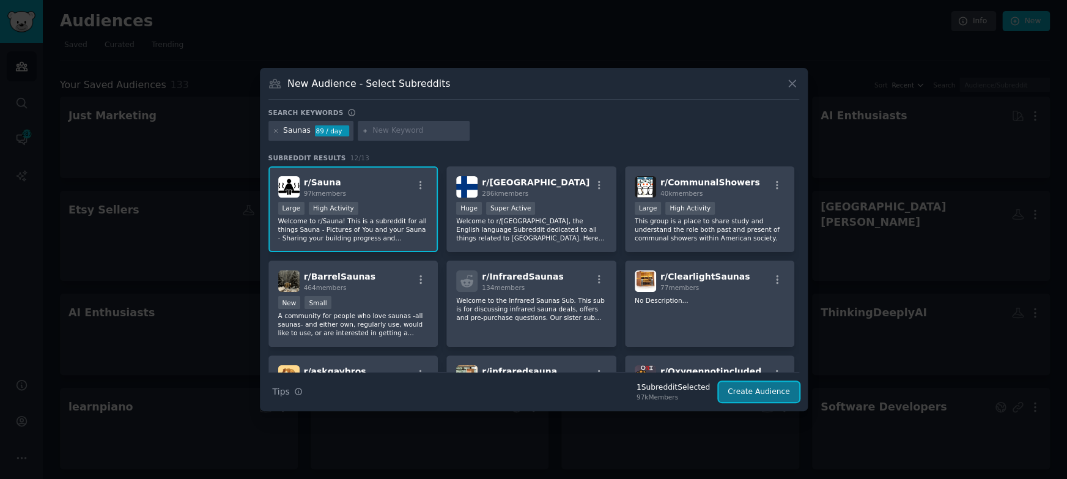
click at [771, 388] on button "Create Audience" at bounding box center [759, 392] width 81 height 21
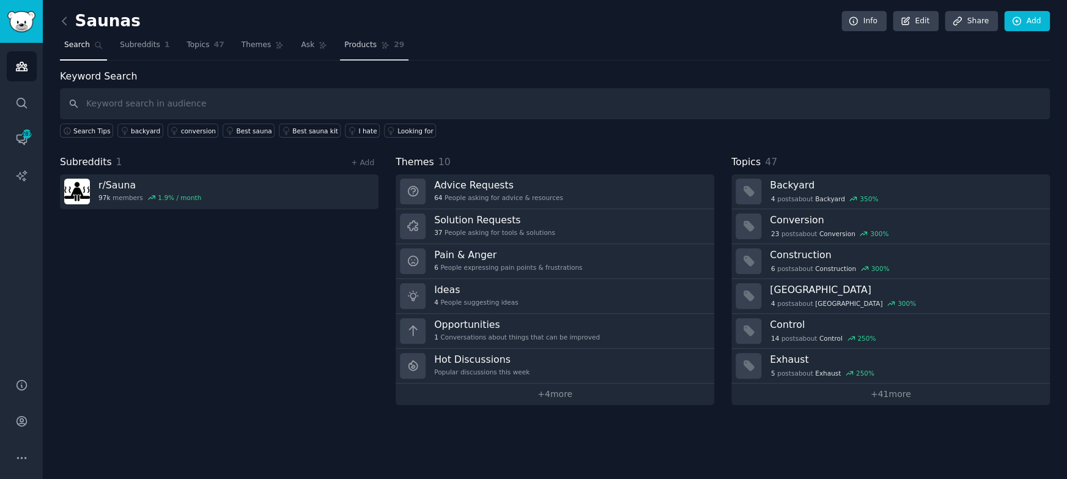
click at [365, 52] on link "Products 29" at bounding box center [374, 47] width 69 height 25
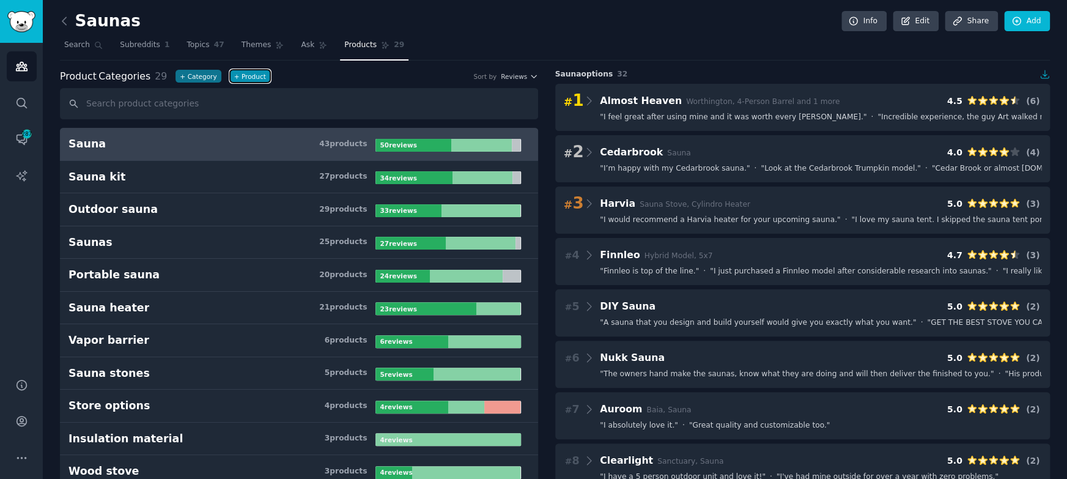
click at [230, 70] on button "+ Product" at bounding box center [250, 76] width 40 height 13
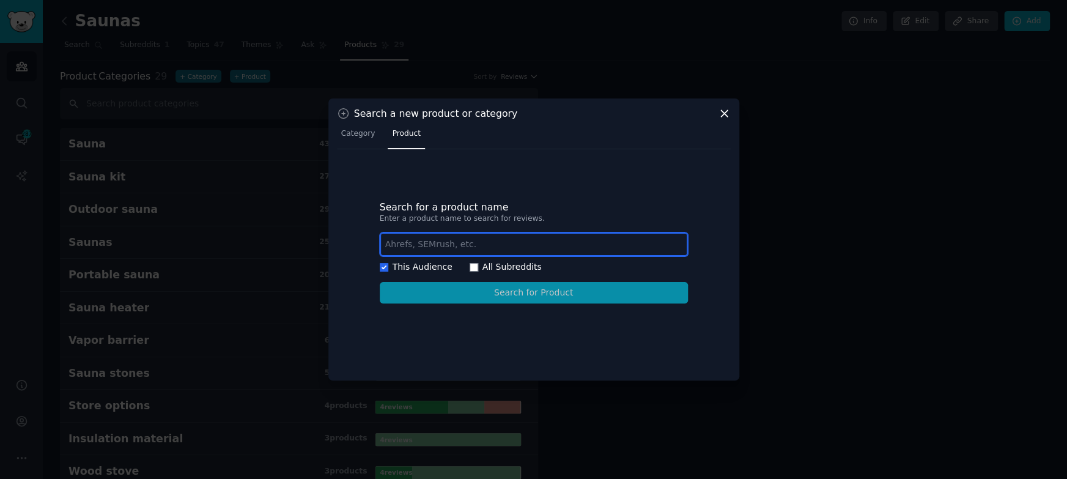
click at [489, 241] on input "text" at bounding box center [534, 244] width 308 height 24
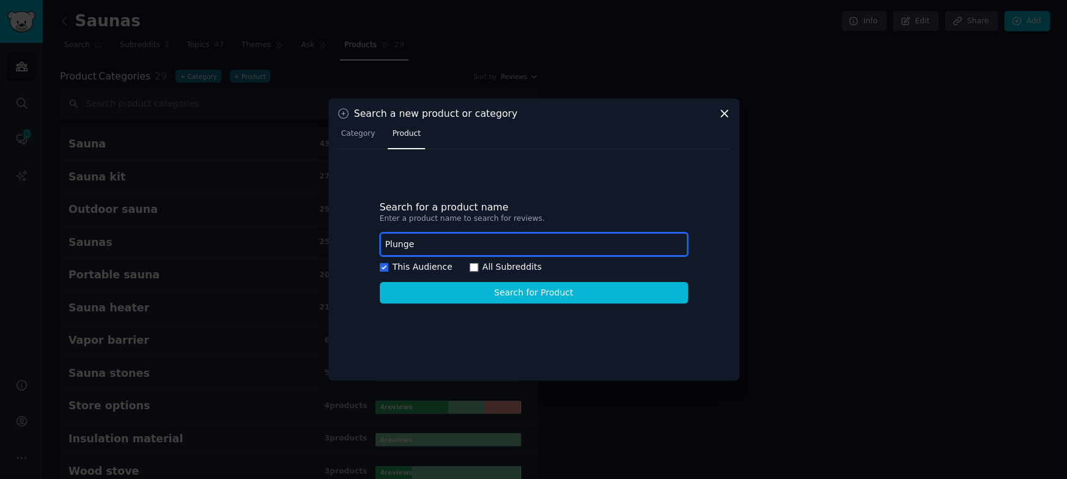
type input "Plunge"
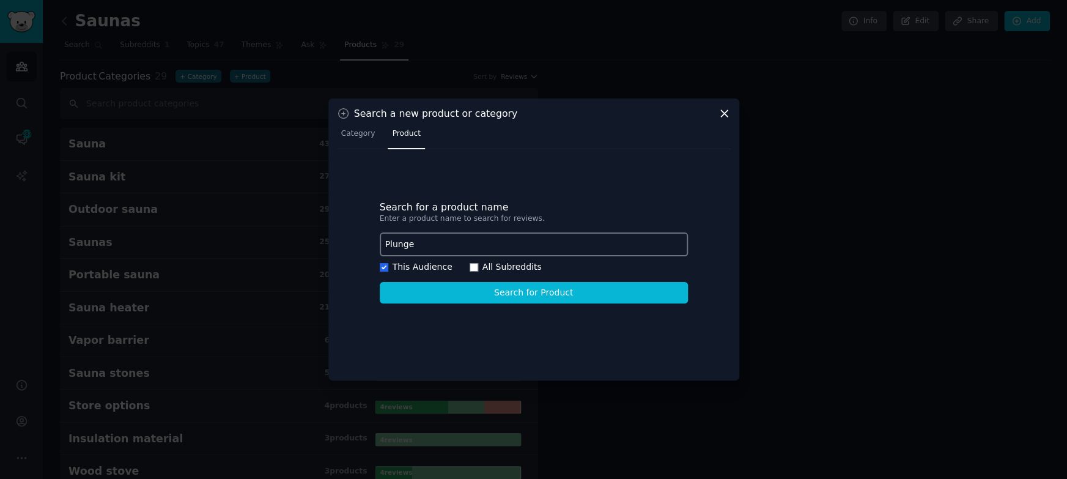
click at [540, 303] on div "Search for a product name Enter a product name to search for reviews. Plunge Th…" at bounding box center [534, 252] width 394 height 189
click at [543, 286] on button "Search for Product" at bounding box center [534, 292] width 308 height 21
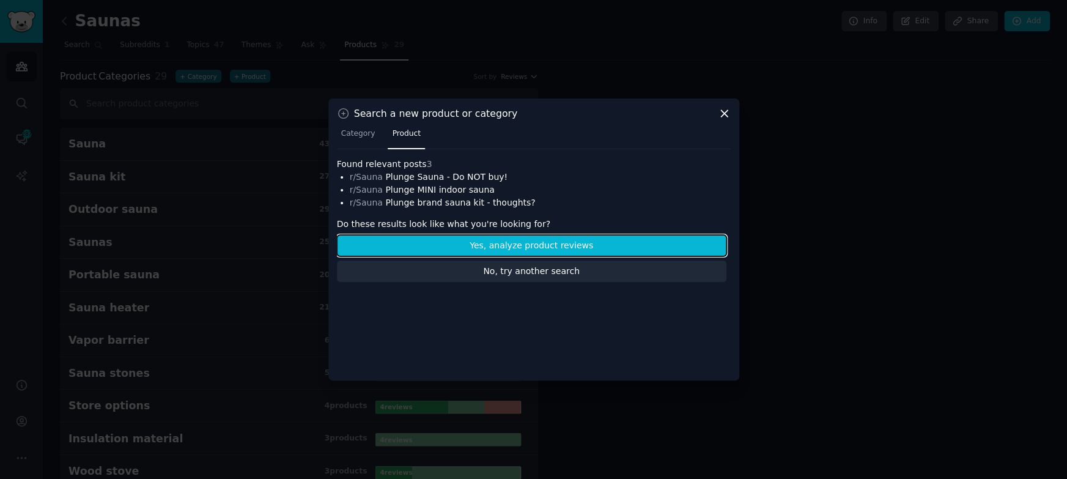
click at [570, 247] on button "Yes, analyze product reviews" at bounding box center [532, 245] width 390 height 21
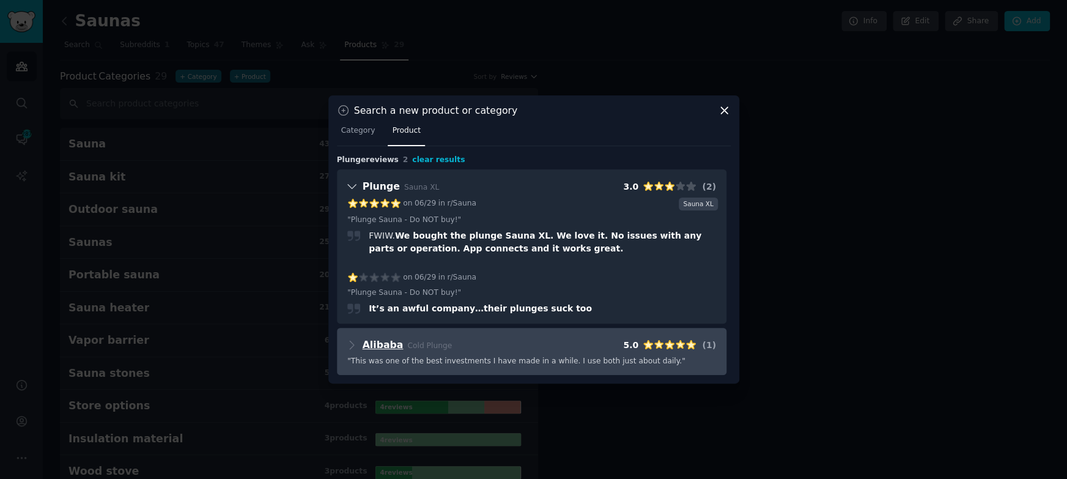
click at [385, 348] on span "Alibaba" at bounding box center [383, 345] width 41 height 12
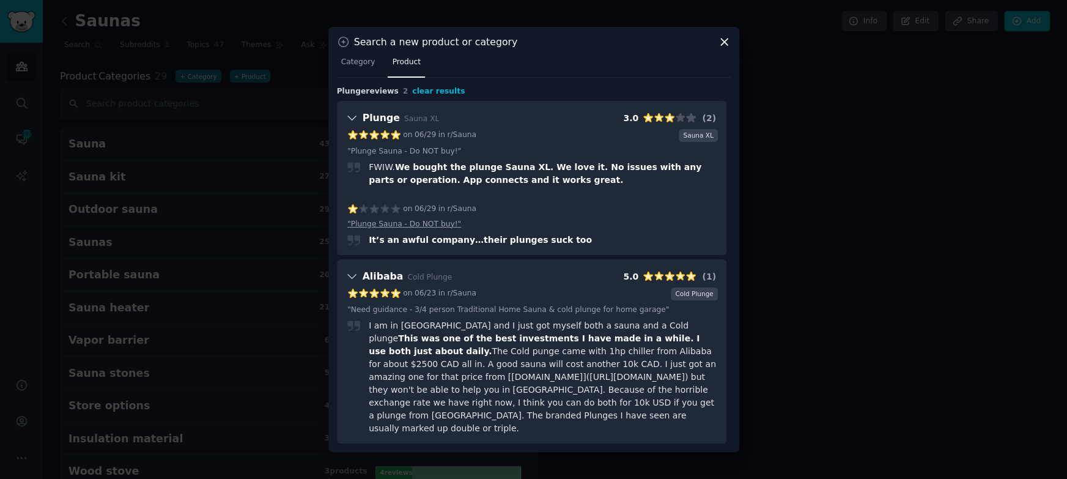
click at [445, 230] on link "" Plunge Sauna - Do NOT buy! "" at bounding box center [404, 224] width 114 height 11
click at [390, 22] on div at bounding box center [533, 239] width 1067 height 479
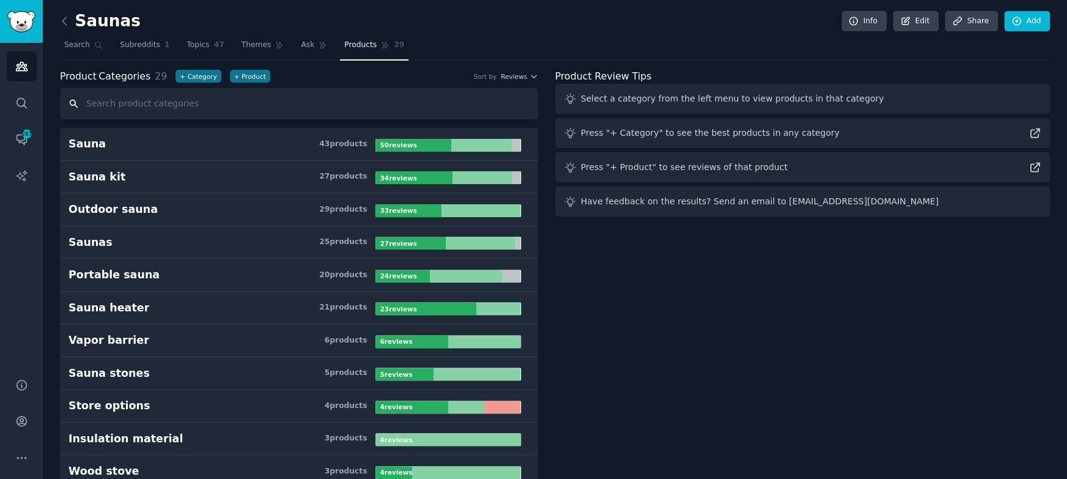
click at [132, 101] on input "text" at bounding box center [299, 103] width 478 height 31
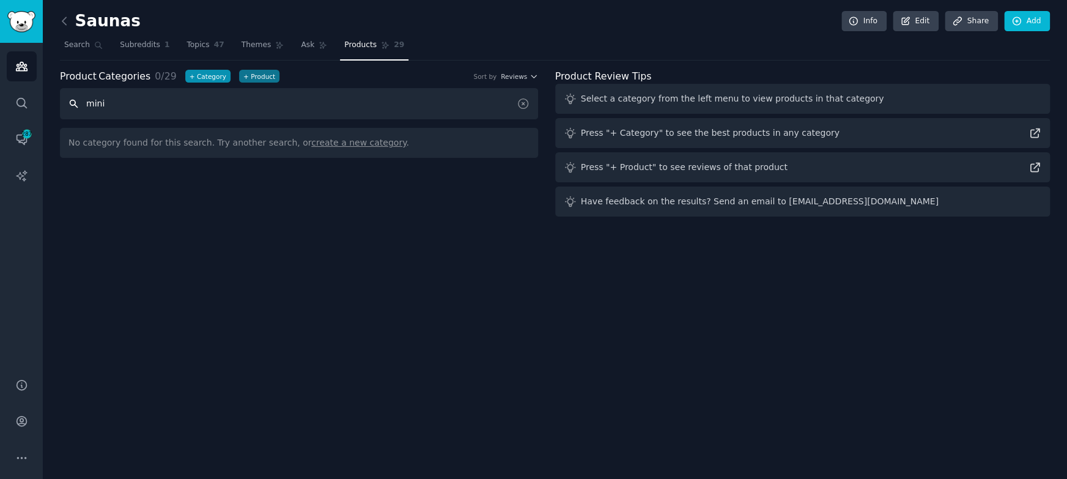
type input "mini"
click at [211, 75] on button "+ Category" at bounding box center [207, 76] width 45 height 13
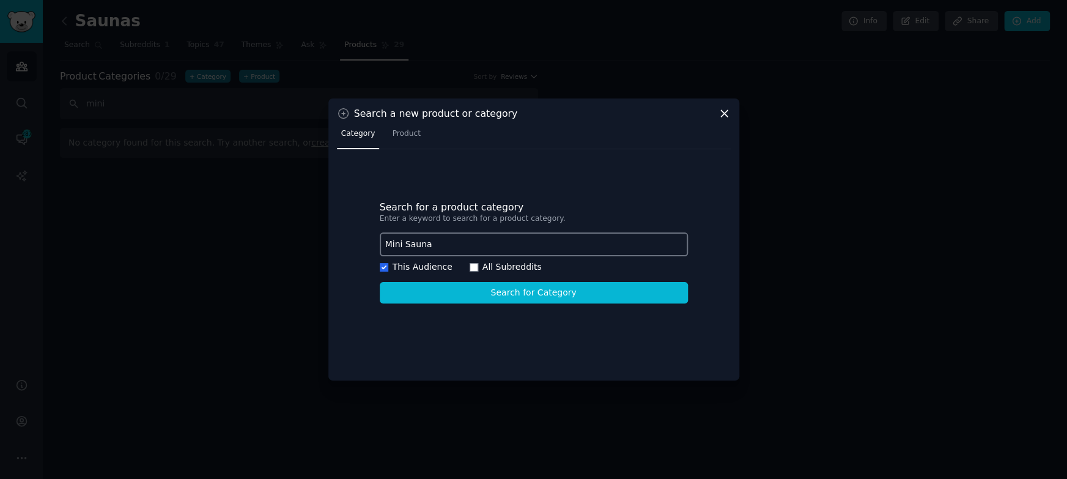
type input "Mini Sauna"
click at [585, 289] on button "Search for Category" at bounding box center [534, 292] width 308 height 21
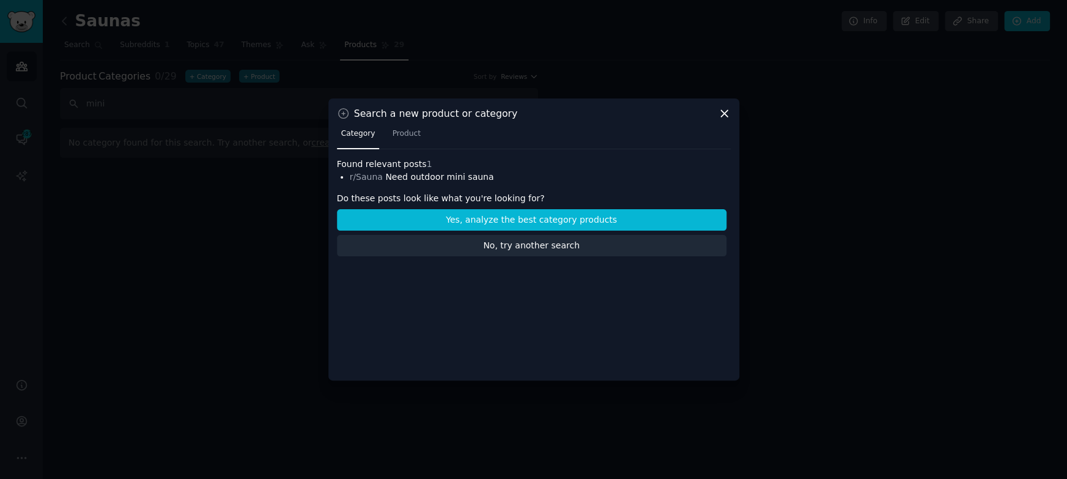
click at [636, 177] on h4 "r/Sauna Need outdoor mini sauna" at bounding box center [534, 177] width 368 height 13
click at [505, 220] on button "Yes, analyze the best category products" at bounding box center [532, 219] width 390 height 21
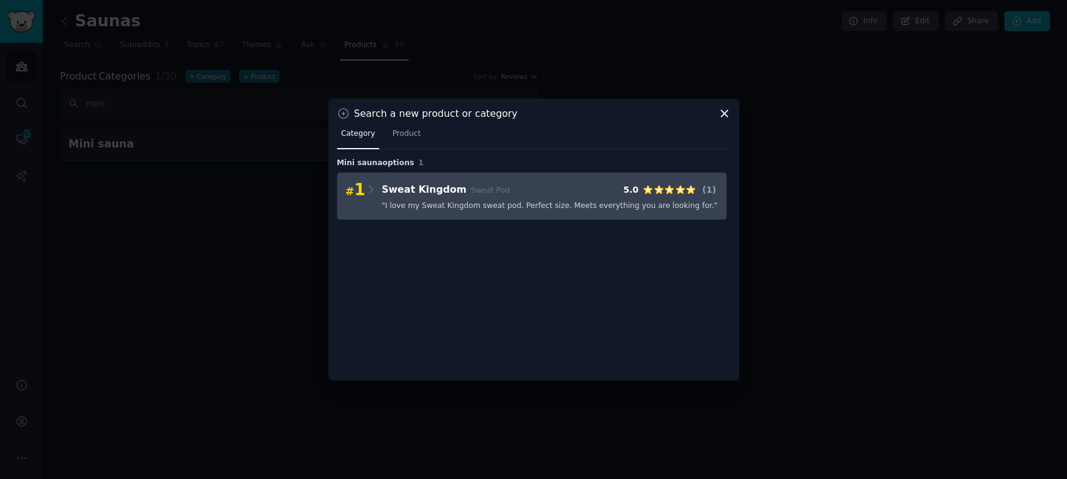
click at [363, 190] on div "# 1 Sweat Kingdom Sweat Pod 5.0 ( 1 )" at bounding box center [532, 189] width 373 height 17
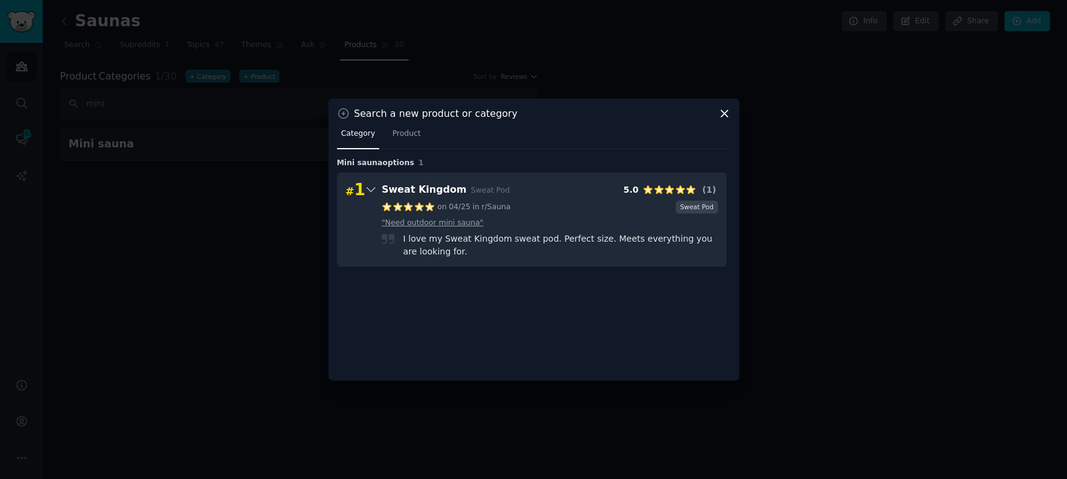
click at [453, 221] on link "" Need outdoor mini sauna "" at bounding box center [433, 223] width 102 height 11
click at [269, 210] on div at bounding box center [533, 239] width 1067 height 479
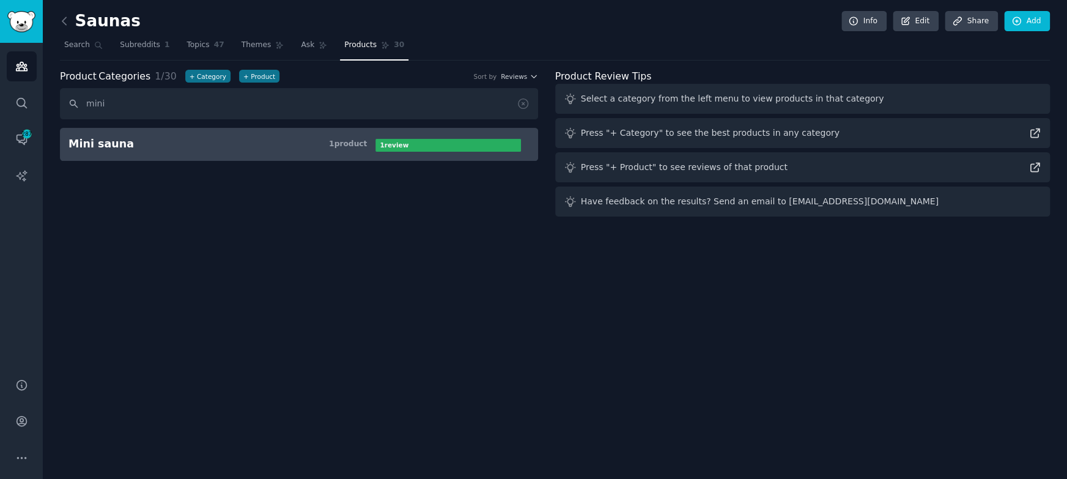
click at [323, 141] on h3 "Mini sauna 1 product" at bounding box center [222, 143] width 307 height 15
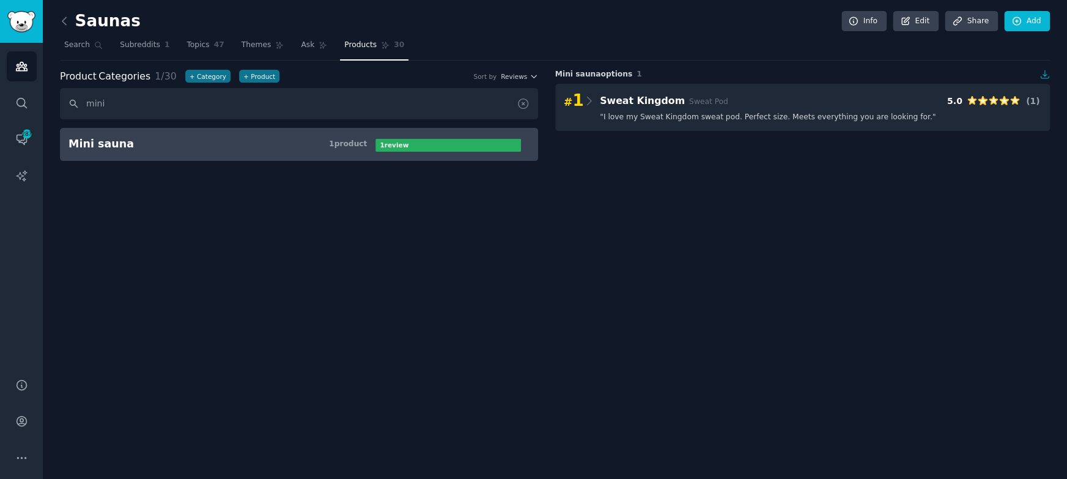
click at [521, 103] on icon at bounding box center [523, 103] width 13 height 13
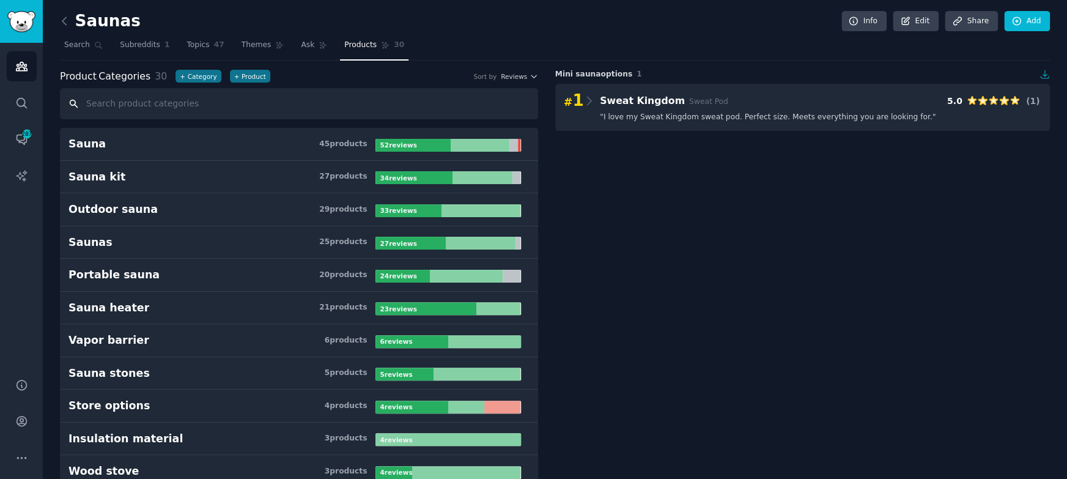
click at [303, 106] on input "text" at bounding box center [299, 103] width 478 height 31
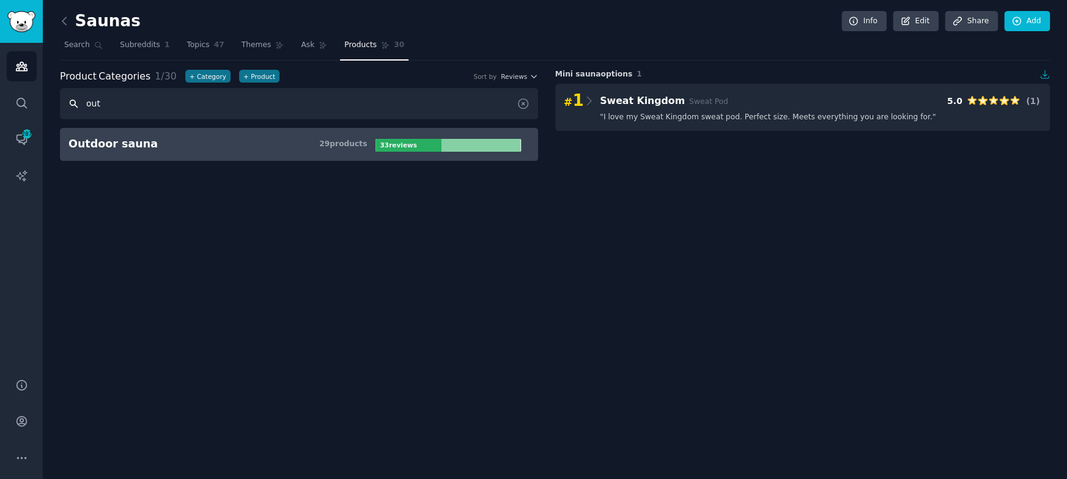
type input "out"
click at [281, 147] on h3 "Outdoor sauna 29 product s" at bounding box center [222, 143] width 307 height 15
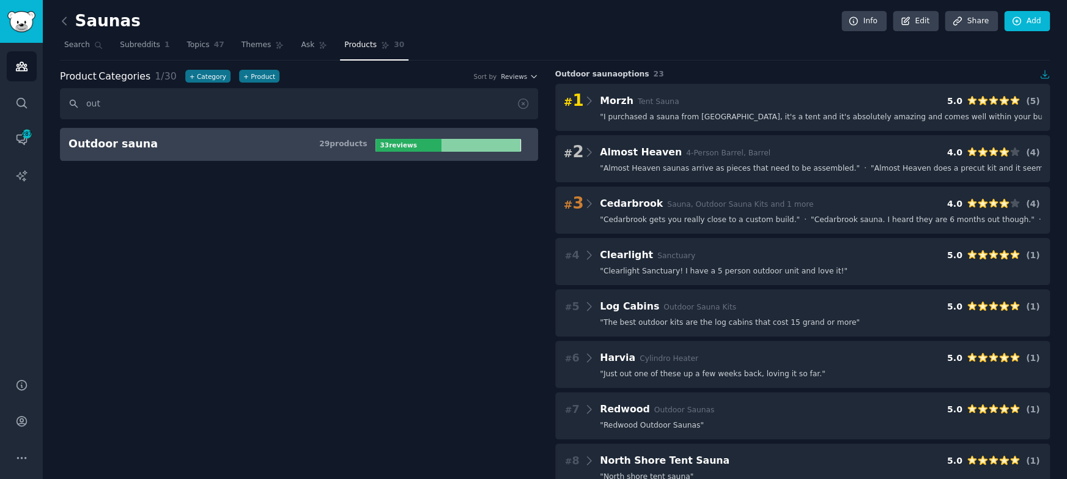
click at [772, 52] on nav "Search Subreddits 1 Topics 47 Themes Ask Products 30" at bounding box center [555, 47] width 990 height 25
click at [716, 65] on div "Saunas Info Edit Share Add Search Subreddits 1 Topics 47 Themes Ask Products 30…" at bounding box center [555, 318] width 990 height 602
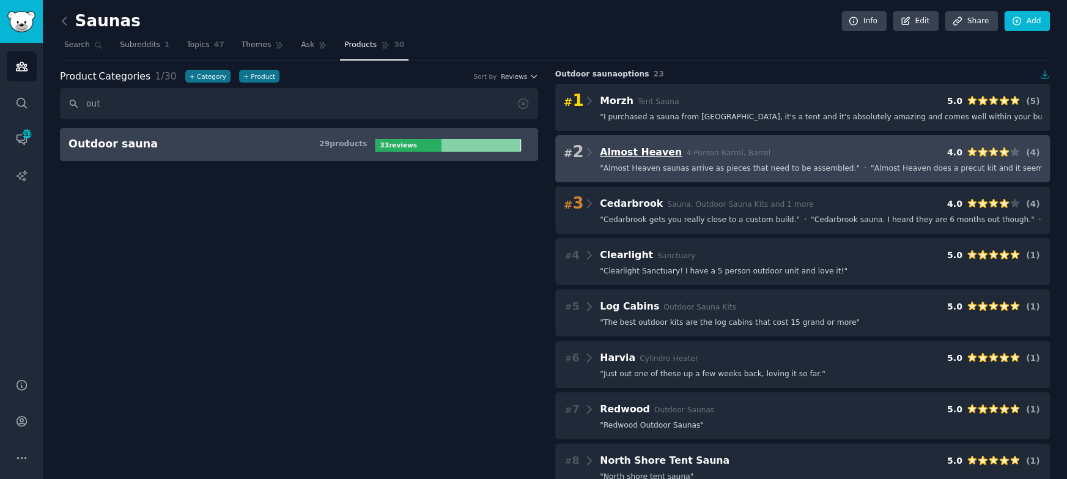
click at [636, 150] on span "Almost Heaven" at bounding box center [641, 152] width 82 height 12
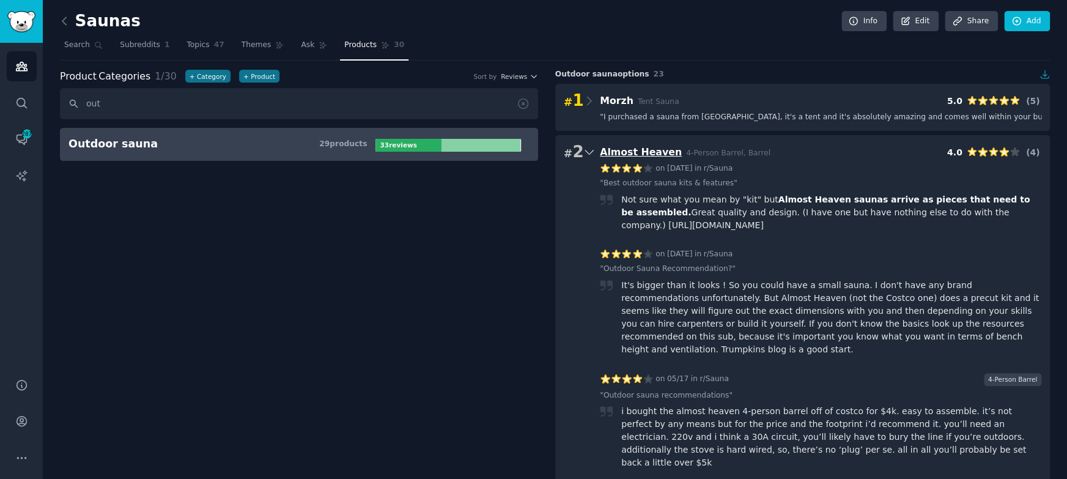
click at [637, 150] on span "Almost Heaven" at bounding box center [641, 152] width 82 height 12
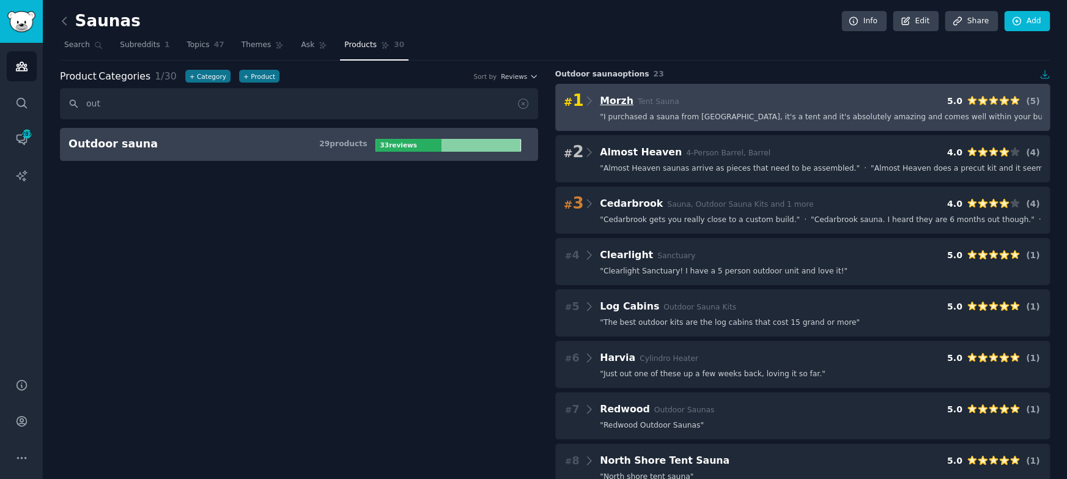
click at [612, 104] on span "Morzh" at bounding box center [617, 101] width 34 height 12
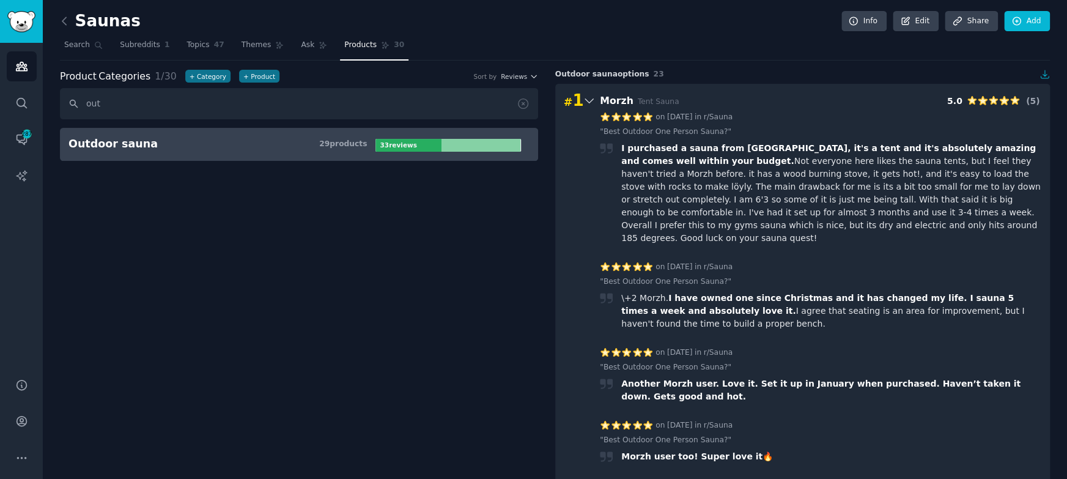
click at [733, 145] on span "I purchased a sauna from [GEOGRAPHIC_DATA], it's a tent and it's absolutely ama…" at bounding box center [828, 154] width 416 height 23
copy span "Morzh"
click at [614, 99] on span "Morzh" at bounding box center [617, 101] width 34 height 12
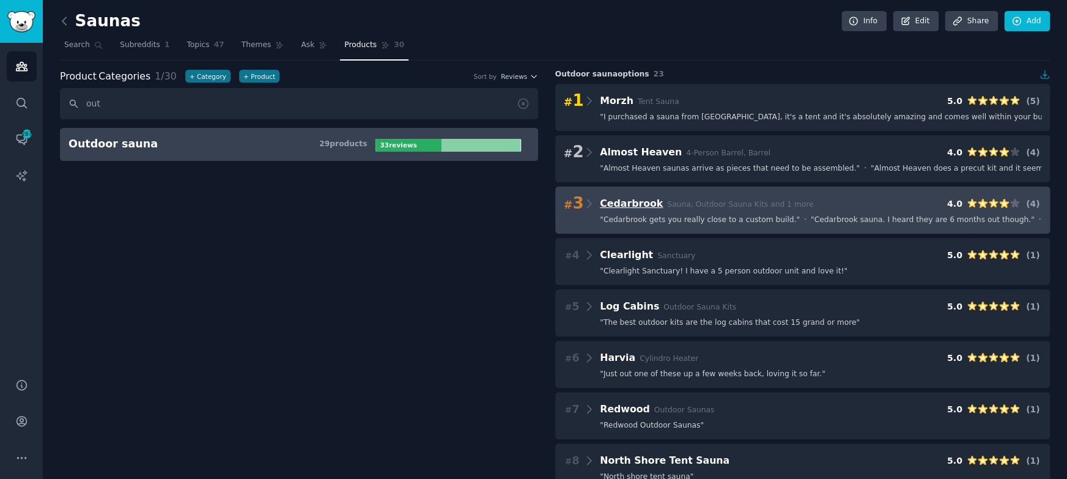
click at [617, 199] on span "Cedarbrook" at bounding box center [631, 204] width 63 height 12
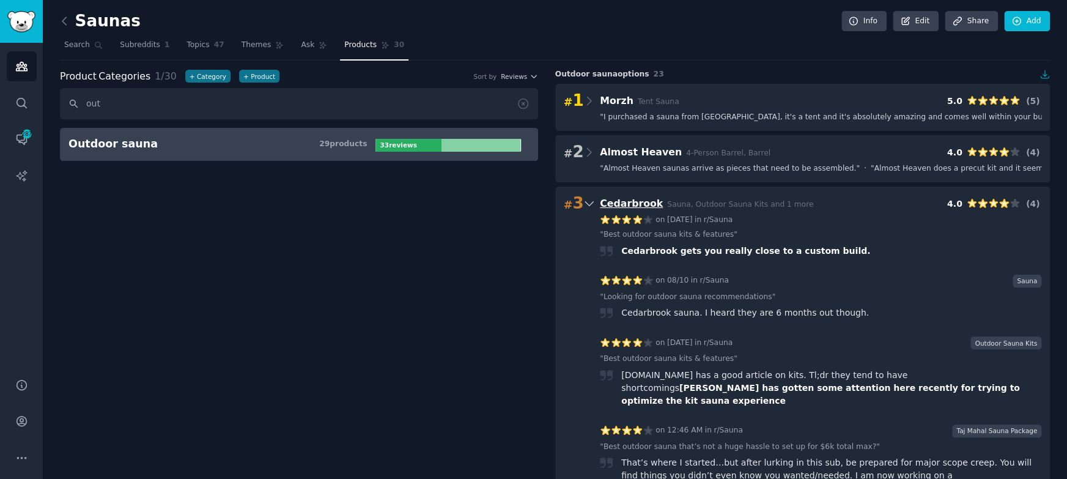
click at [618, 198] on span "Cedarbrook" at bounding box center [631, 204] width 63 height 12
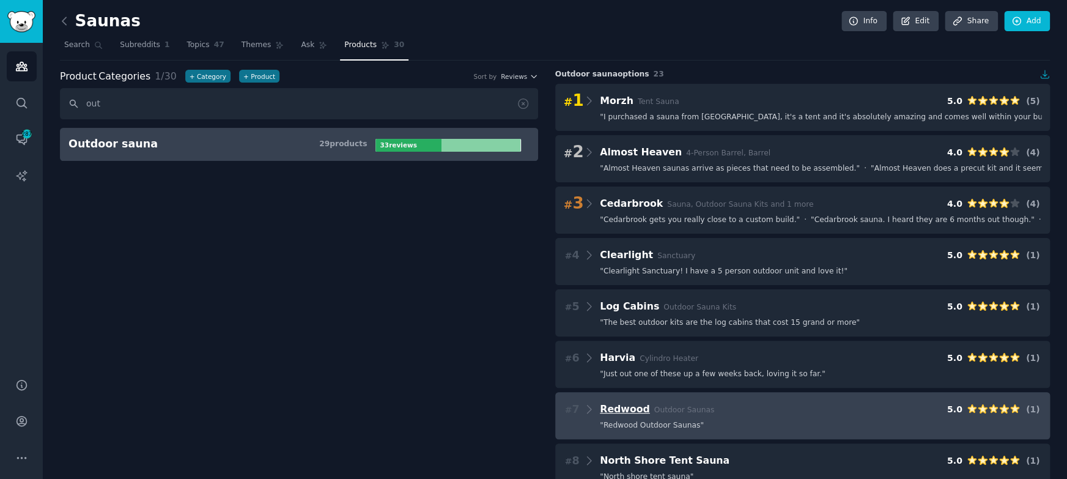
click at [622, 406] on span "Redwood" at bounding box center [625, 409] width 50 height 12
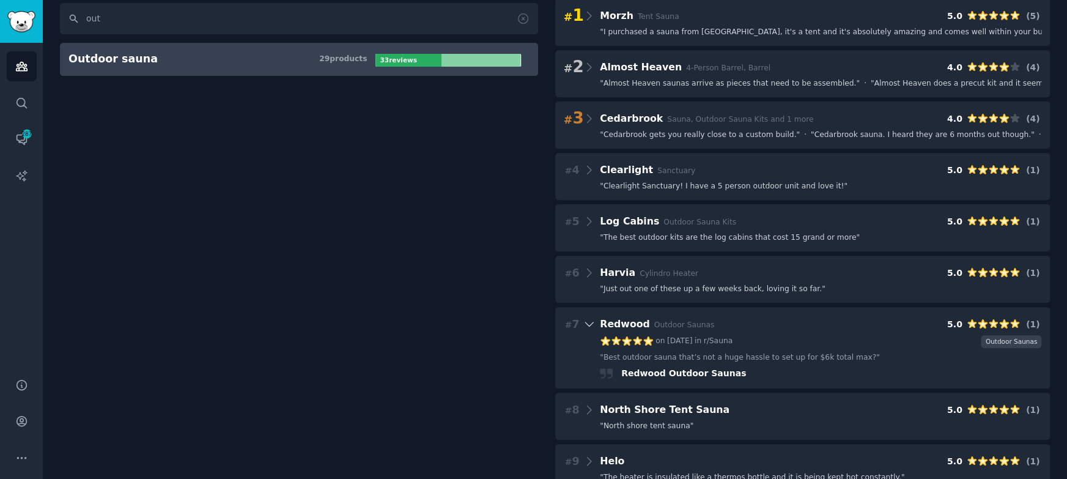
scroll to position [92, 0]
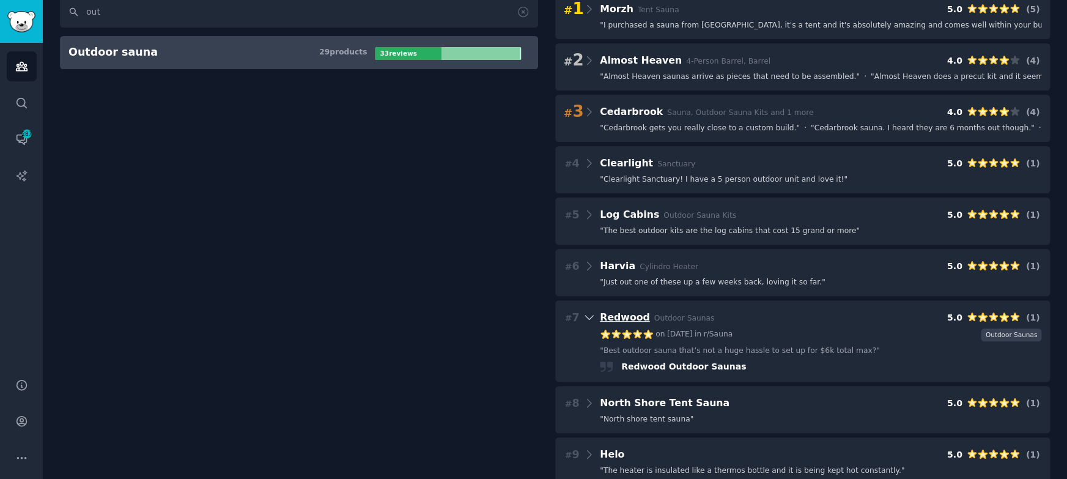
click at [622, 315] on span "Redwood" at bounding box center [625, 317] width 50 height 12
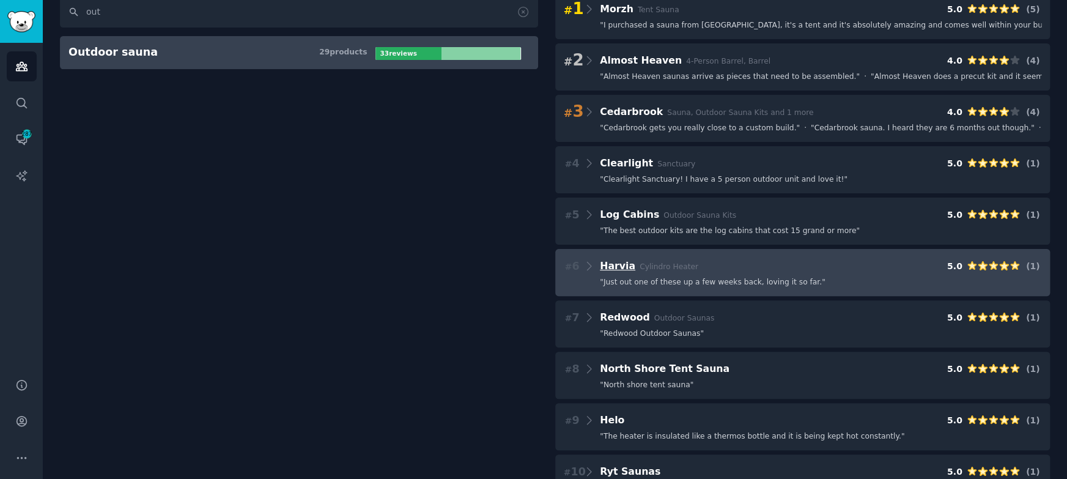
click at [617, 262] on span "Harvia" at bounding box center [617, 266] width 35 height 12
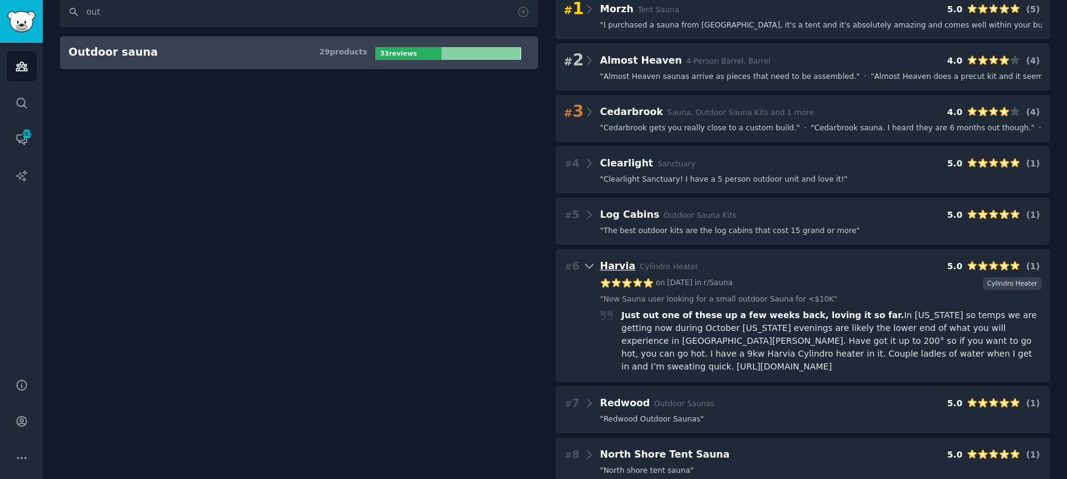
click at [617, 262] on span "Harvia" at bounding box center [617, 266] width 35 height 12
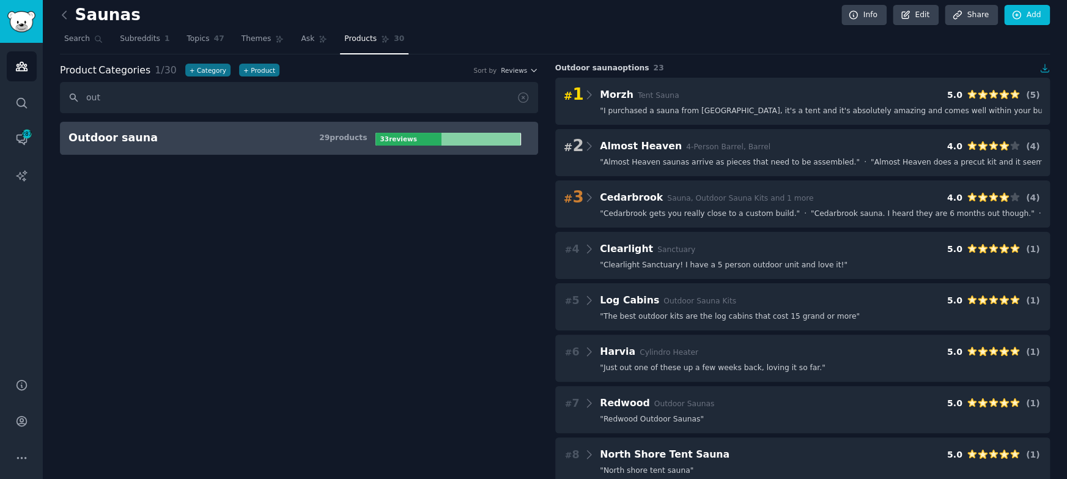
scroll to position [0, 0]
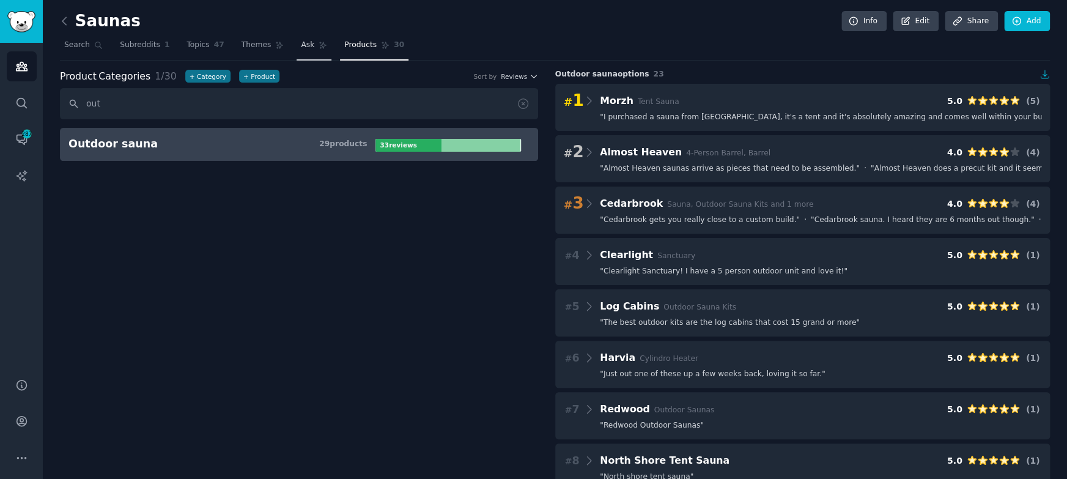
click at [309, 42] on span "Ask" at bounding box center [307, 45] width 13 height 11
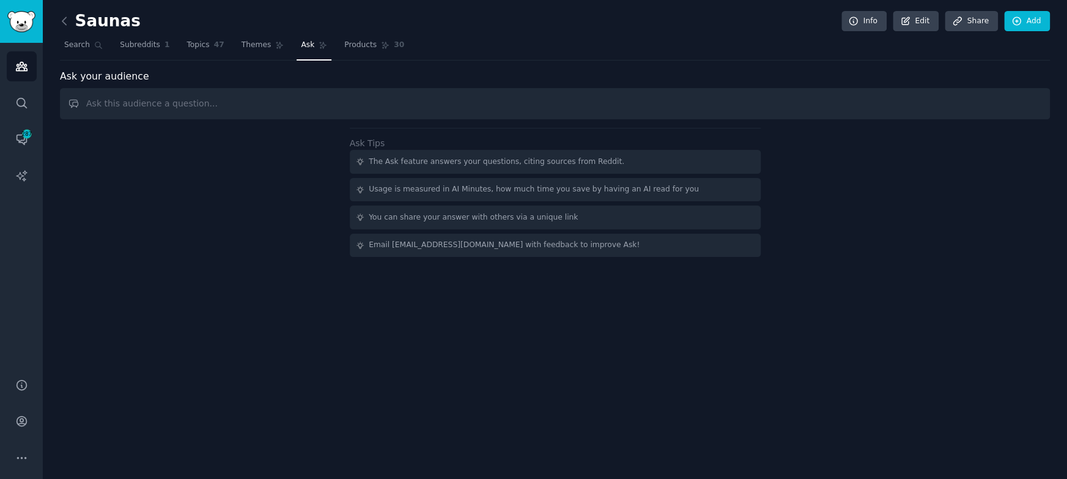
click at [242, 104] on input "text" at bounding box center [555, 103] width 990 height 31
type input "What is the best mini-sauna (2-person outdoor)"
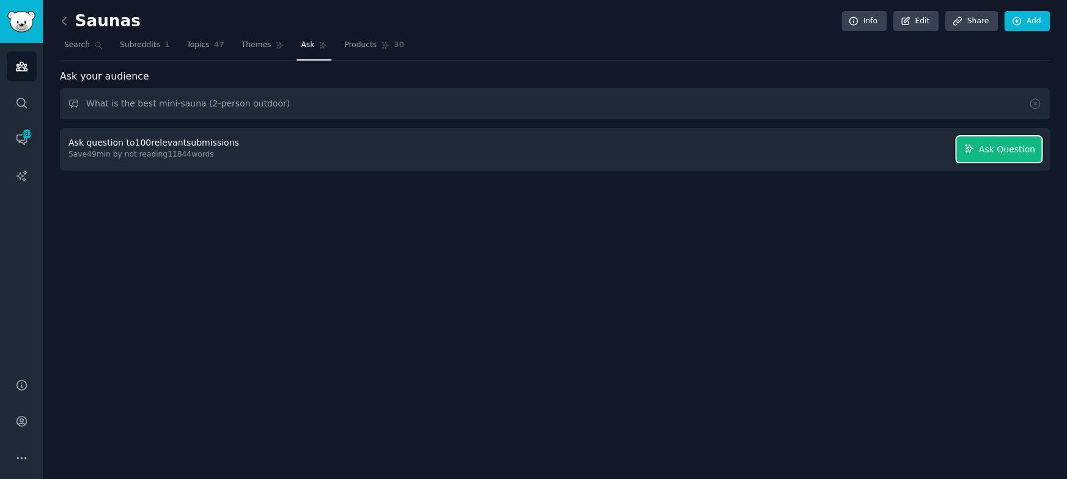
click at [1000, 147] on span "Ask Question" at bounding box center [1007, 149] width 56 height 13
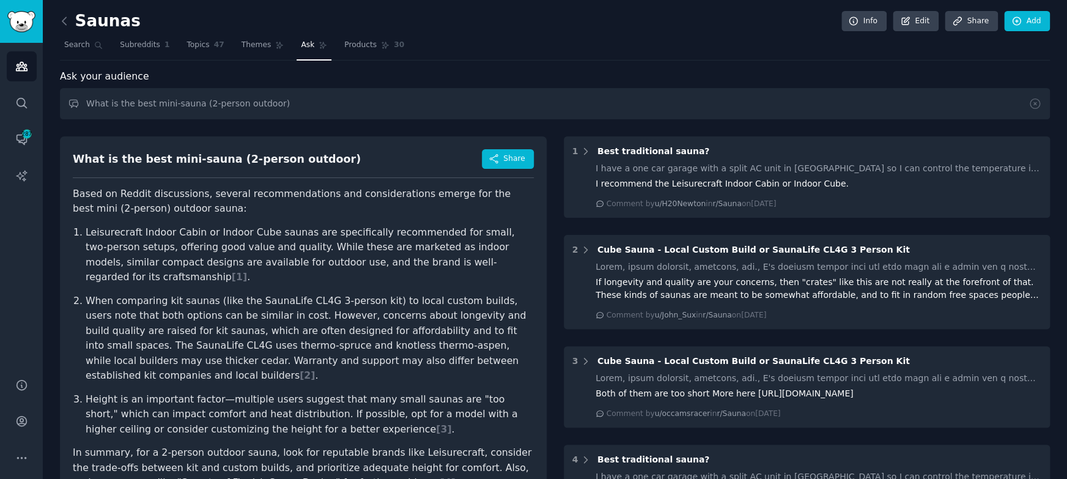
click at [543, 254] on div "What is the best mini-sauna (2-person outdoor) Share Based on Reddit discussion…" at bounding box center [303, 324] width 487 height 376
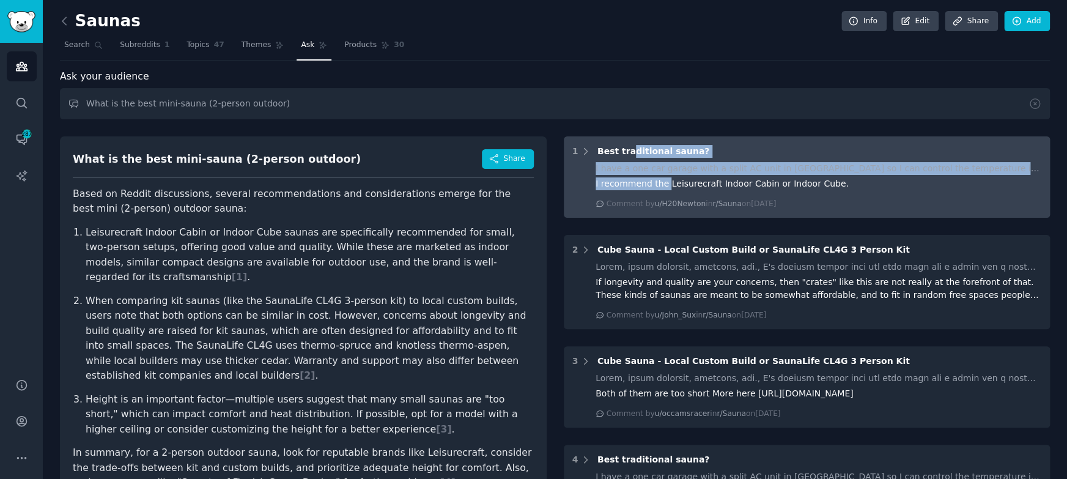
drag, startPoint x: 663, startPoint y: 181, endPoint x: 624, endPoint y: 139, distance: 57.1
click at [627, 147] on div "1 Best traditional sauna? I have a one car garage with a split AC unit in [GEOG…" at bounding box center [807, 176] width 487 height 81
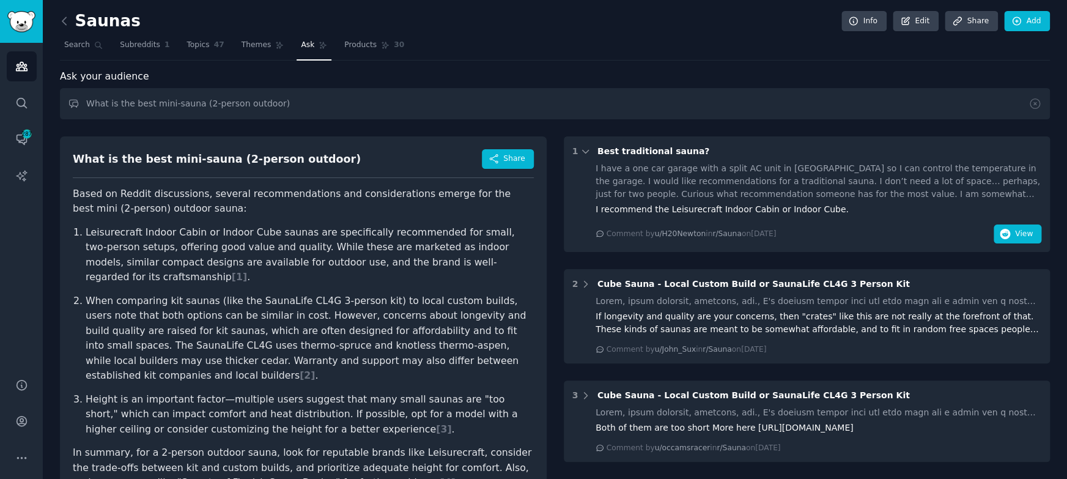
click at [633, 25] on div "Saunas Info Edit Share Add" at bounding box center [555, 23] width 990 height 25
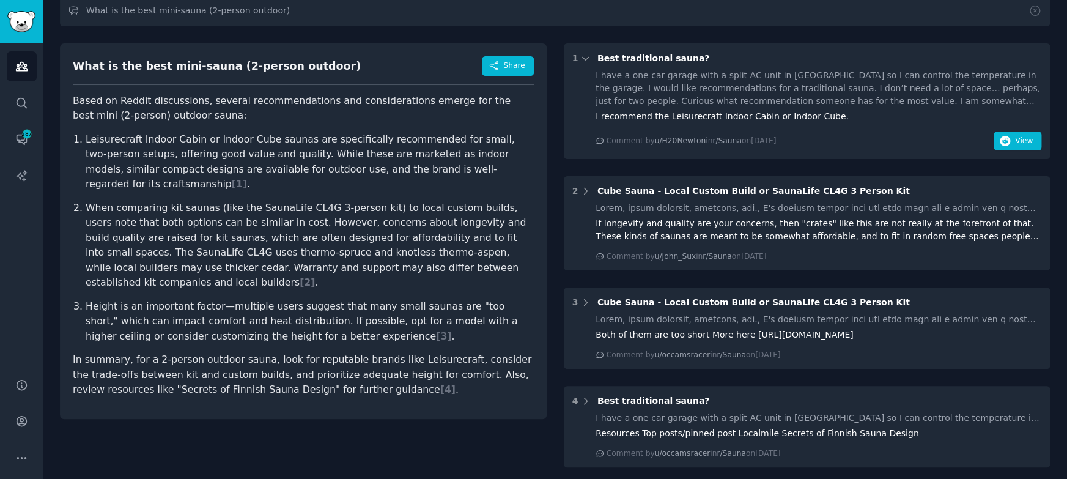
scroll to position [171, 0]
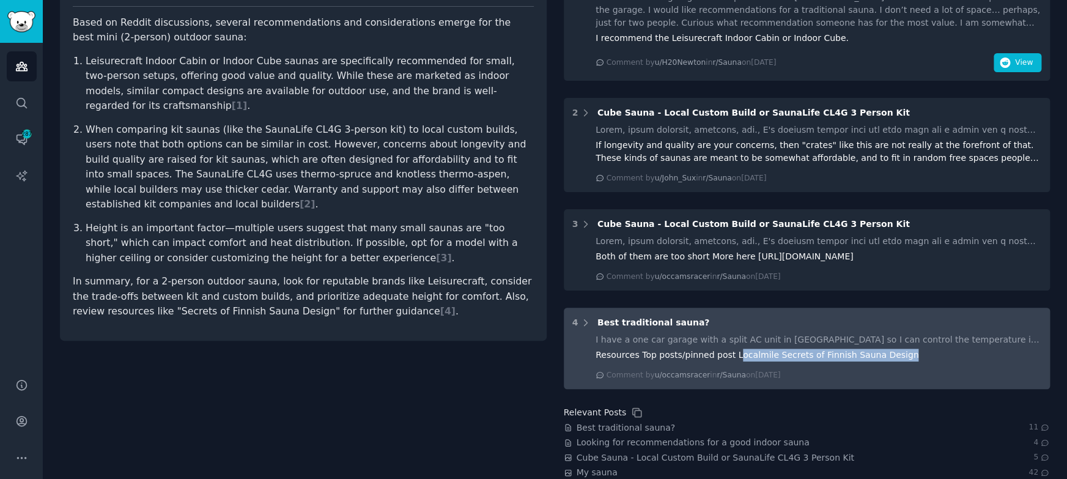
copy div "ocalmile Secrets of Finnish Sauna Design"
drag, startPoint x: 731, startPoint y: 353, endPoint x: 960, endPoint y: 363, distance: 229.6
click at [960, 363] on div "I have a one car garage with a split AC unit in [GEOGRAPHIC_DATA] so I can cont…" at bounding box center [819, 356] width 446 height 47
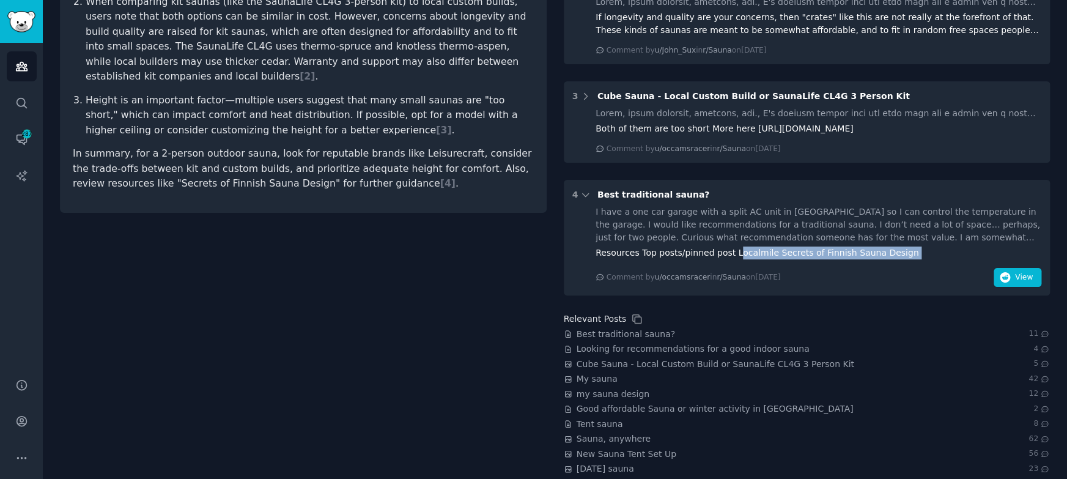
scroll to position [312, 0]
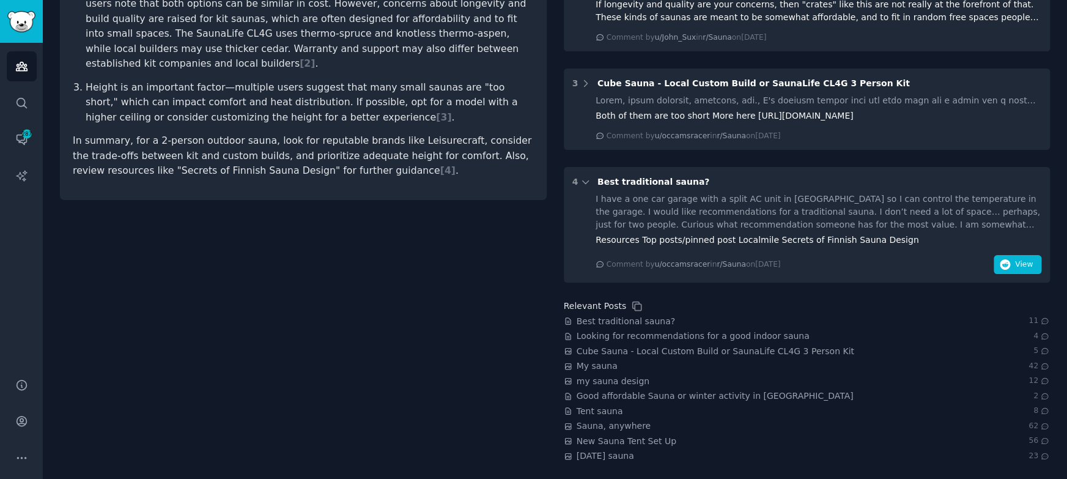
click at [762, 219] on div "I have a one car garage with a split AC unit in [GEOGRAPHIC_DATA] so I can cont…" at bounding box center [819, 212] width 446 height 39
click at [1006, 271] on button "View" at bounding box center [1018, 265] width 48 height 20
